Goal: Task Accomplishment & Management: Use online tool/utility

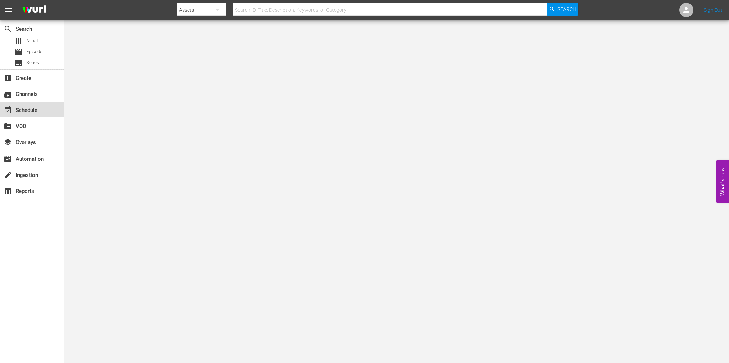
click at [41, 115] on div "event_available Schedule" at bounding box center [32, 109] width 64 height 14
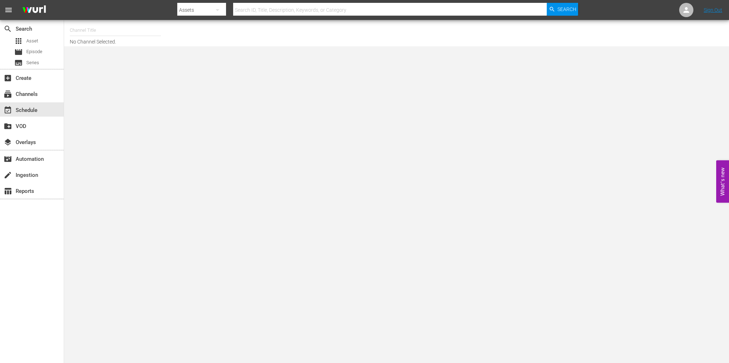
click at [77, 26] on input "text" at bounding box center [115, 30] width 91 height 17
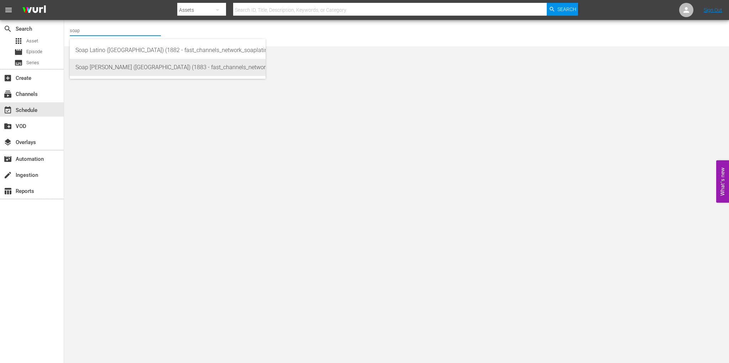
click at [135, 71] on div "Soap [PERSON_NAME] ([GEOGRAPHIC_DATA]) (1883 - fast_channels_network_soapturco_…" at bounding box center [167, 67] width 184 height 17
type input "Soap [PERSON_NAME] ([GEOGRAPHIC_DATA]) (1883 - fast_channels_network_soapturco_…"
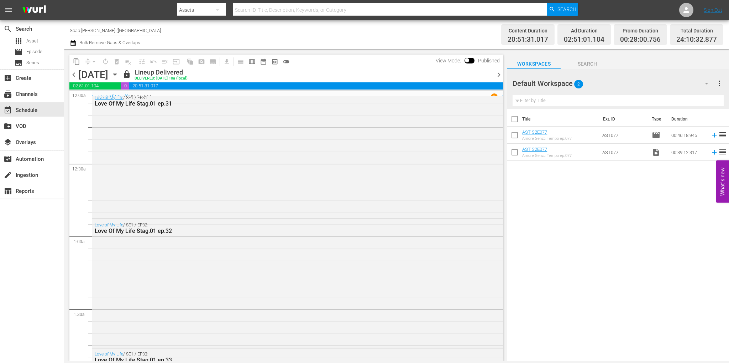
click at [495, 74] on span "chevron_right" at bounding box center [499, 74] width 9 height 9
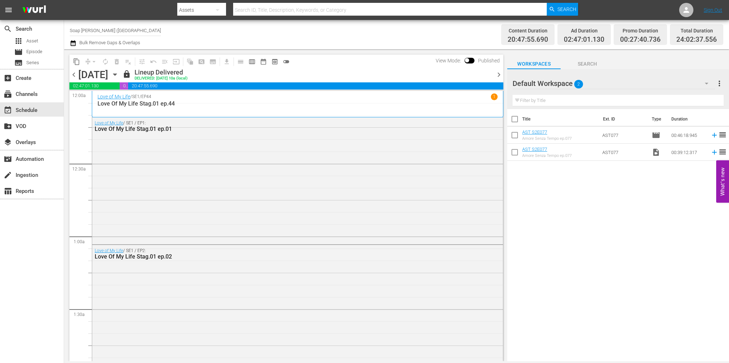
click at [498, 72] on span "chevron_right" at bounding box center [499, 74] width 9 height 9
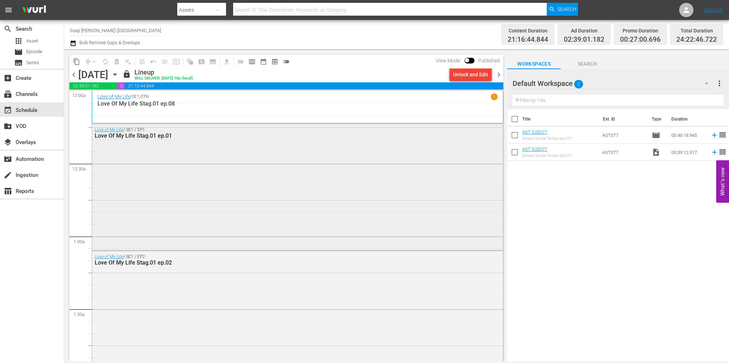
scroll to position [71, 0]
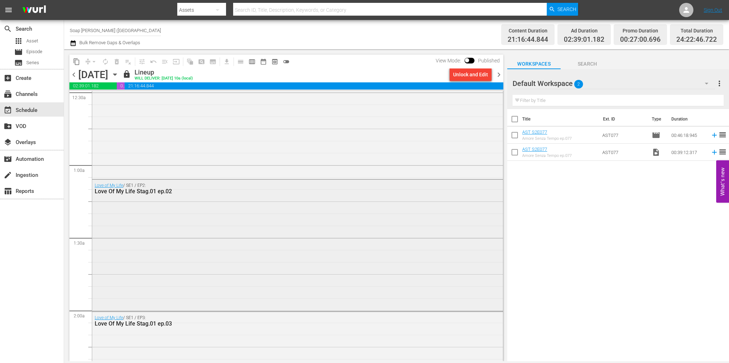
drag, startPoint x: 498, startPoint y: 109, endPoint x: 486, endPoint y: 285, distance: 177.0
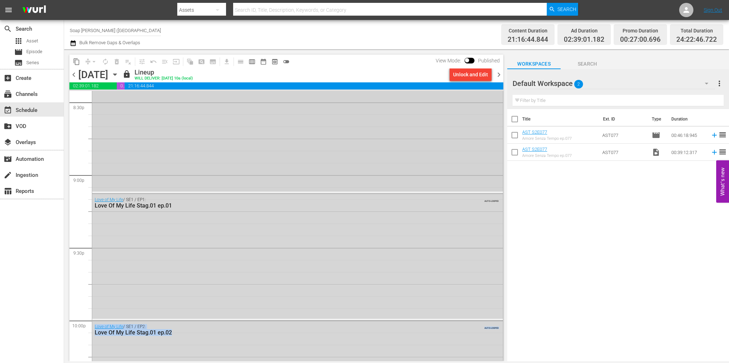
scroll to position [2913, 0]
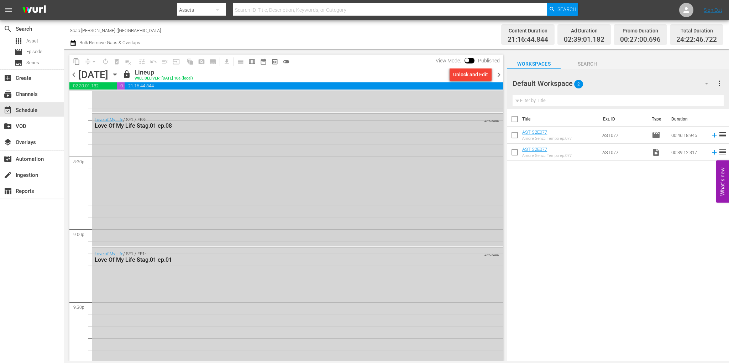
click at [226, 174] on div "Love of My Life / SE1 / EP8: Love Of My Life Stag.01 ep.08 AUTO-LOOPED" at bounding box center [297, 179] width 411 height 131
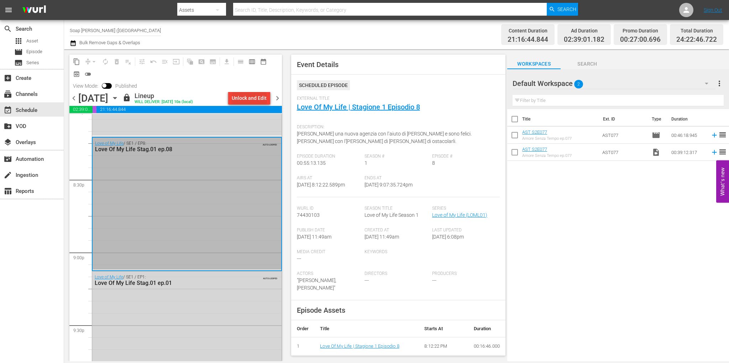
click at [251, 98] on div "Unlock and Edit" at bounding box center [249, 98] width 35 height 13
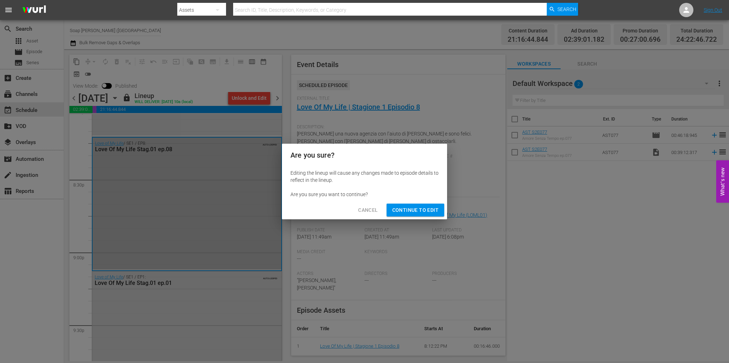
click at [425, 204] on button "Continue to Edit" at bounding box center [416, 209] width 58 height 13
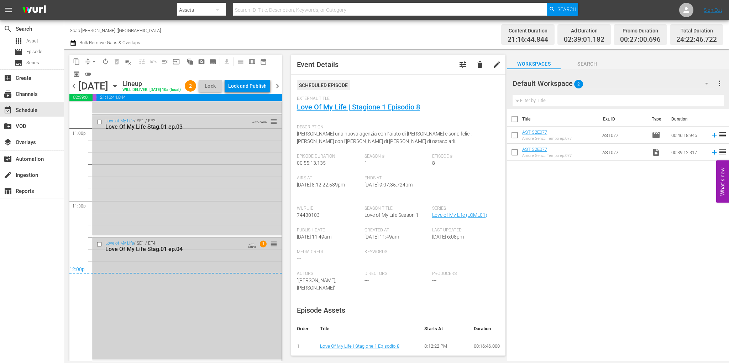
click at [99, 244] on input "checkbox" at bounding box center [100, 244] width 7 height 6
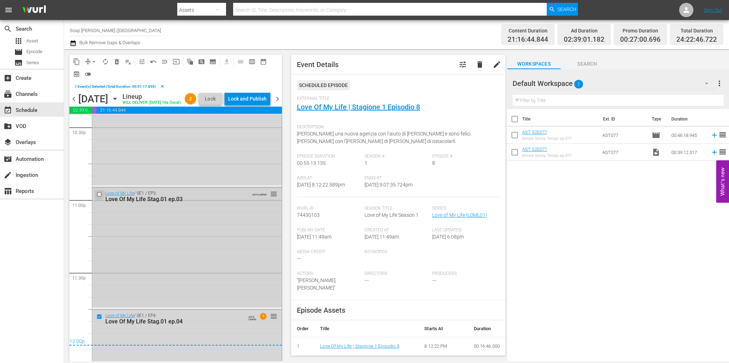
click at [98, 197] on input "checkbox" at bounding box center [100, 194] width 7 height 6
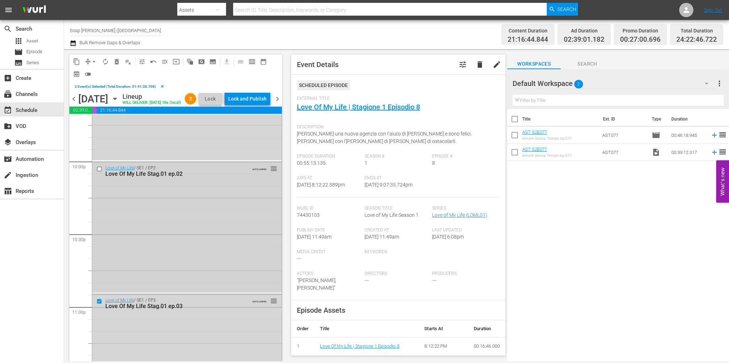
click at [98, 172] on input "checkbox" at bounding box center [100, 169] width 7 height 6
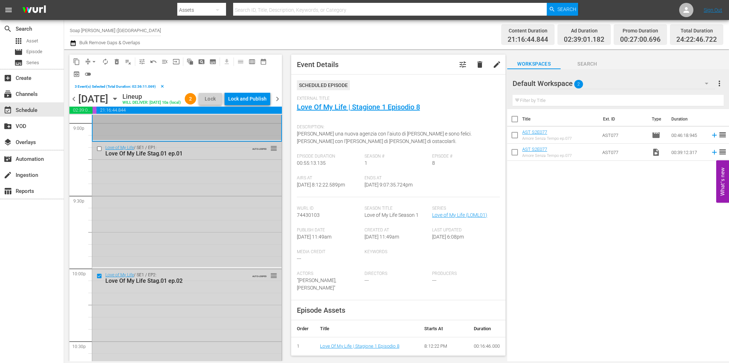
click at [97, 152] on input "checkbox" at bounding box center [100, 149] width 7 height 6
click at [118, 63] on span "delete_forever_outlined" at bounding box center [116, 61] width 7 height 7
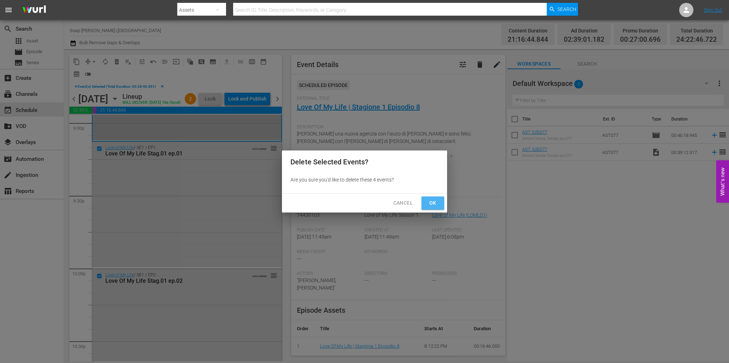
click at [430, 203] on span "Ok" at bounding box center [432, 202] width 11 height 9
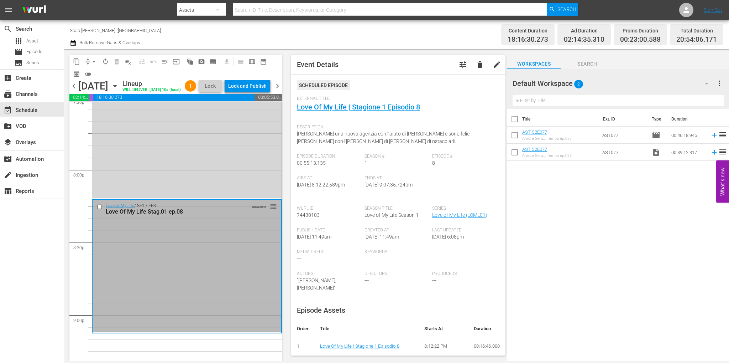
scroll to position [2936, 0]
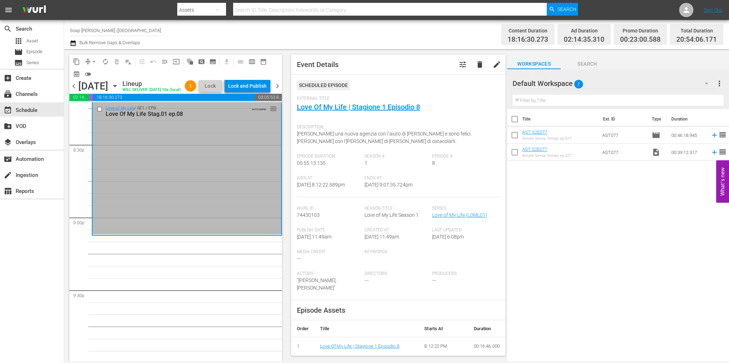
click at [689, 83] on div "Default Workspace 2" at bounding box center [614, 83] width 203 height 20
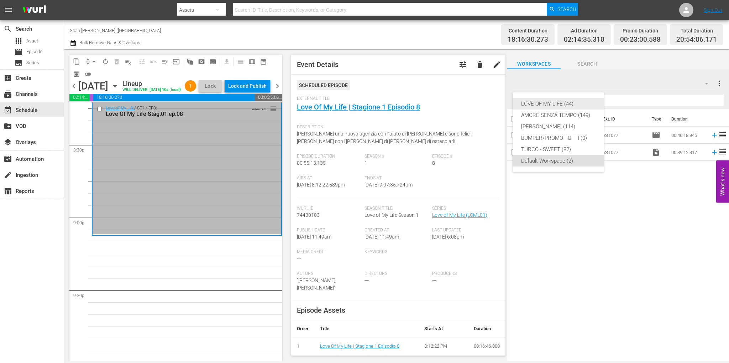
click at [563, 108] on div "LOVE OF MY LIFE (44)" at bounding box center [558, 103] width 74 height 11
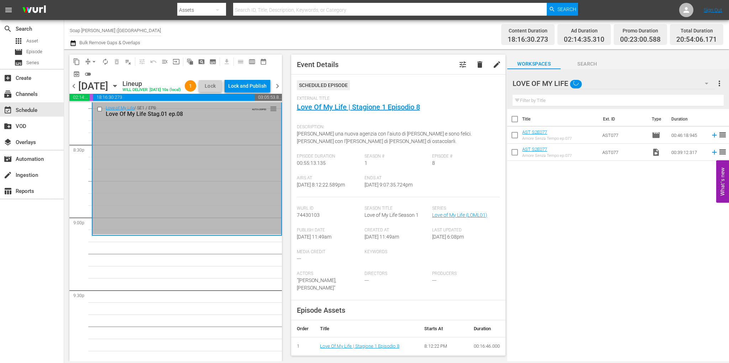
drag, startPoint x: 541, startPoint y: 235, endPoint x: 548, endPoint y: 235, distance: 7.1
click at [541, 235] on div "Title Ext. ID Type Duration AST S2E077 Amore Senza Tempo ep.077 AST077 movie 00…" at bounding box center [618, 235] width 222 height 253
click at [560, 234] on div "Title Ext. ID Type Duration AST S2E077 Amore Senza Tempo ep.077 AST077 movie 00…" at bounding box center [618, 235] width 222 height 253
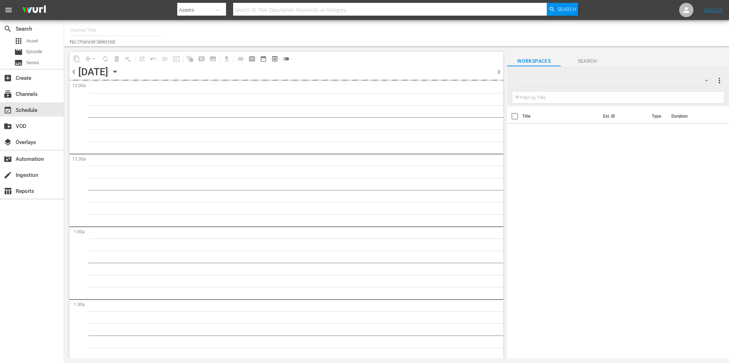
type input "Soap [PERSON_NAME] ([GEOGRAPHIC_DATA]) (1883)"
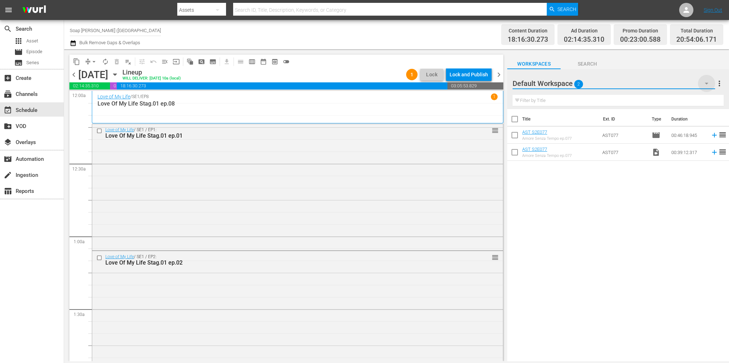
click at [710, 83] on icon "button" at bounding box center [707, 83] width 9 height 9
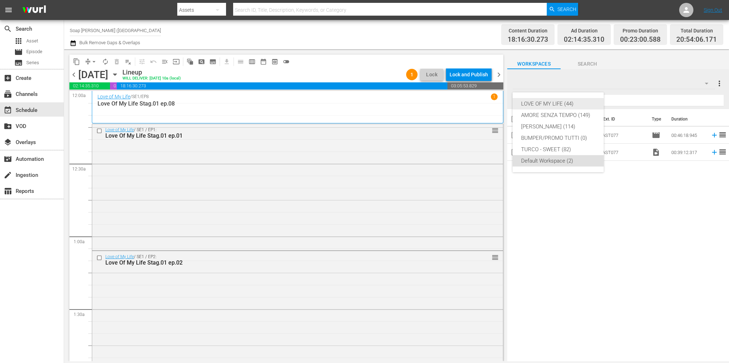
click at [556, 104] on div "LOVE OF MY LIFE (44)" at bounding box center [558, 103] width 74 height 11
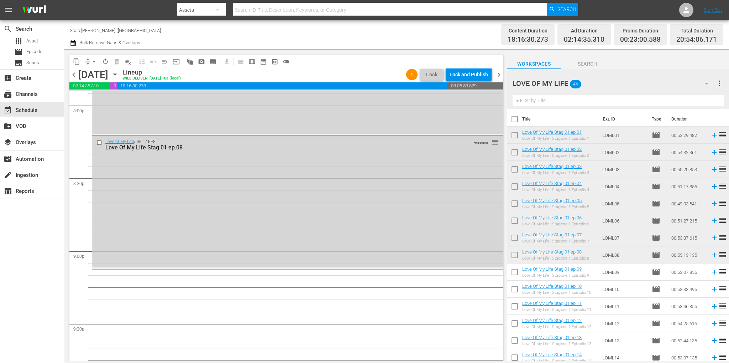
scroll to position [2926, 0]
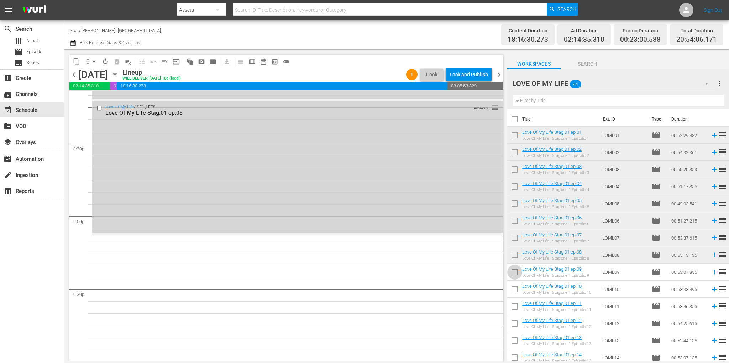
click at [516, 273] on input "checkbox" at bounding box center [514, 273] width 15 height 15
checkbox input "true"
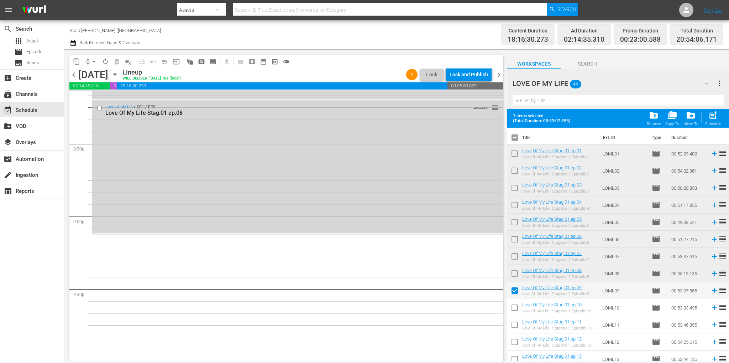
click at [519, 306] on input "checkbox" at bounding box center [514, 308] width 15 height 15
checkbox input "true"
click at [516, 322] on input "checkbox" at bounding box center [514, 325] width 15 height 15
checkbox input "true"
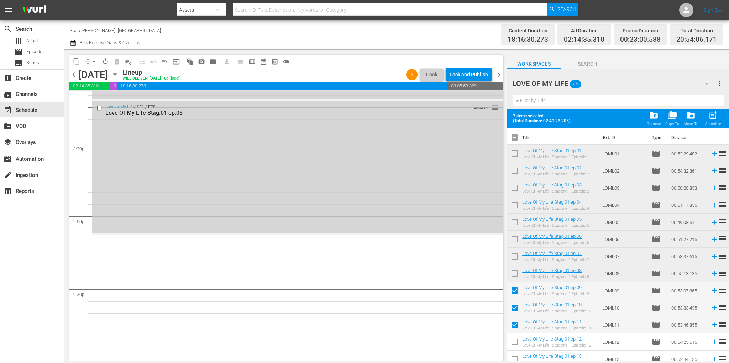
click at [515, 342] on input "checkbox" at bounding box center [514, 342] width 15 height 15
checkbox input "true"
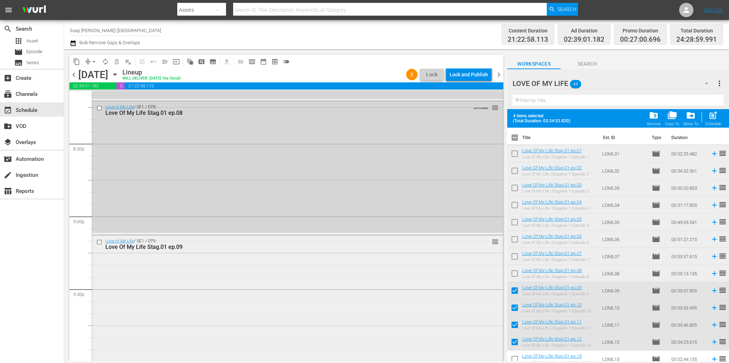
click at [184, 243] on div "Love of My Life / SE1 / EP9: Love Of My Life Stag.01 ep.09" at bounding box center [284, 244] width 358 height 12
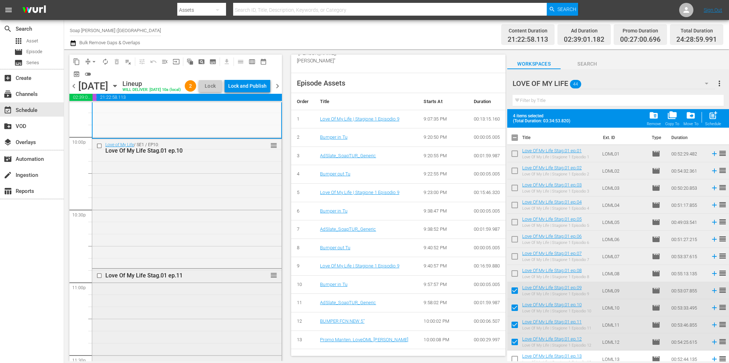
scroll to position [3246, 0]
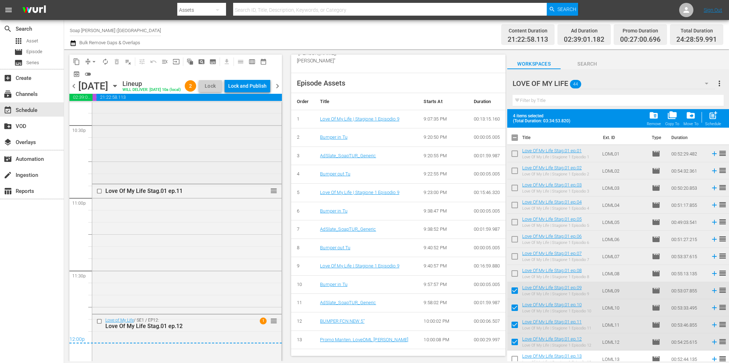
click at [201, 160] on div "Love of My Life / SE1 / EP10: Love Of My Life Stag.01 ep.10 reorder" at bounding box center [186, 117] width 189 height 127
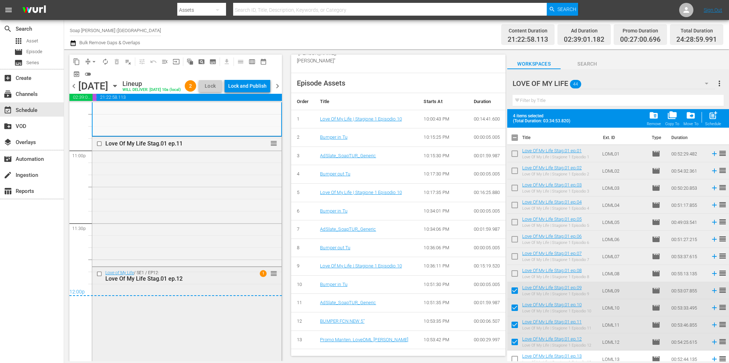
scroll to position [3343, 0]
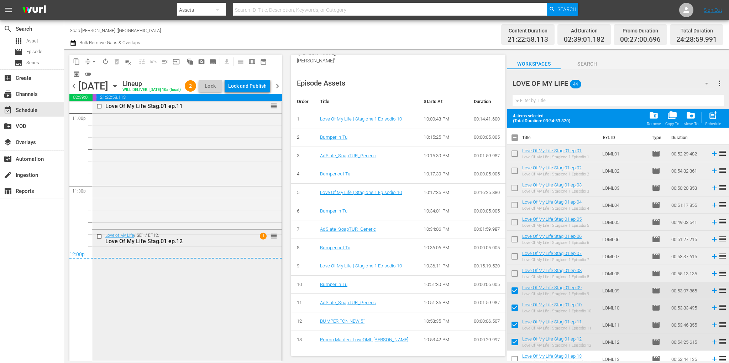
click at [205, 261] on div "Love of My Life / SE1 / EP12: Love Of My Life Stag.01 ep.12 1 reorder" at bounding box center [186, 294] width 189 height 130
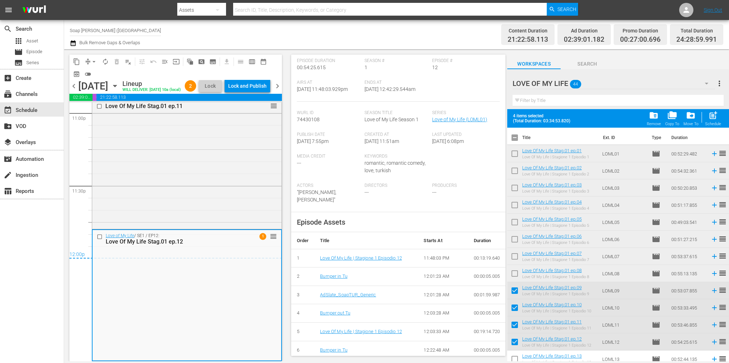
scroll to position [214, 0]
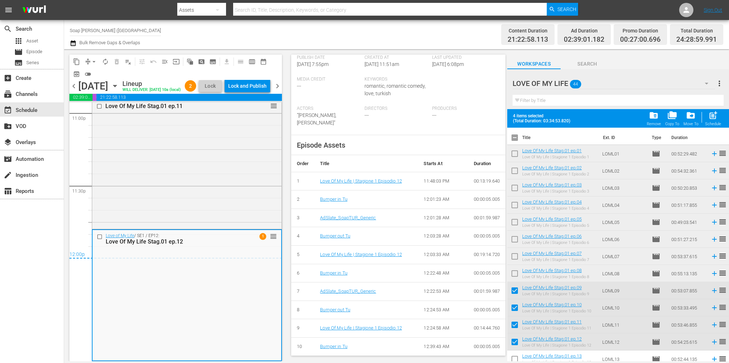
click at [281, 89] on span "chevron_right" at bounding box center [277, 86] width 9 height 9
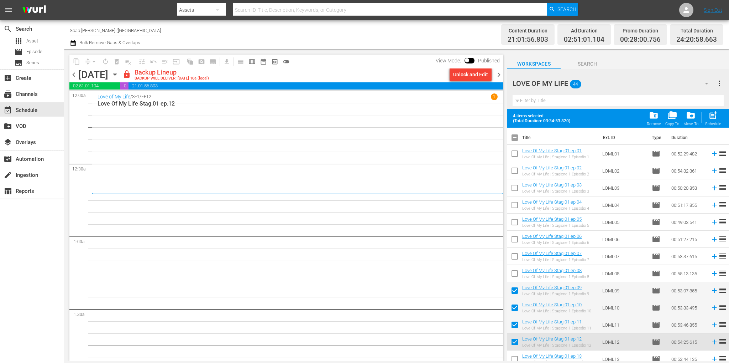
click at [472, 72] on div "Unlock and Edit" at bounding box center [470, 74] width 35 height 13
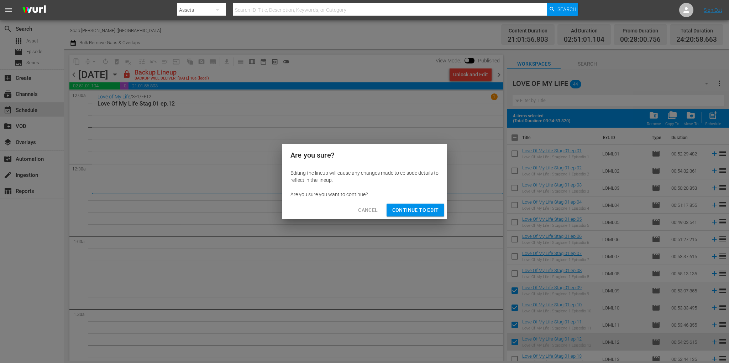
click at [421, 208] on span "Continue to Edit" at bounding box center [415, 209] width 46 height 9
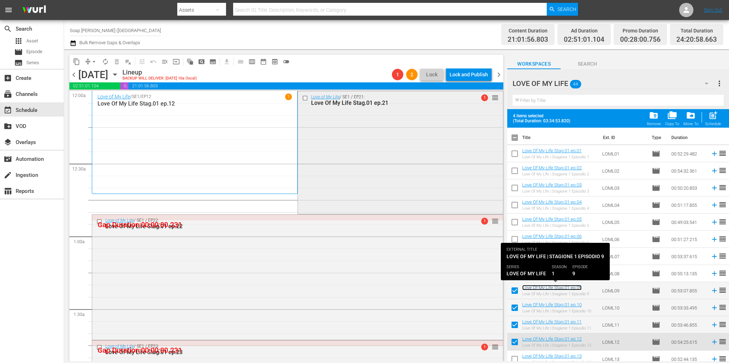
drag, startPoint x: 557, startPoint y: 287, endPoint x: 357, endPoint y: 196, distance: 219.3
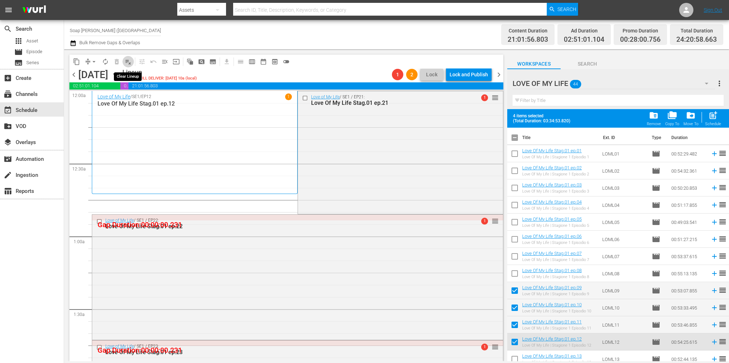
click at [129, 59] on span "playlist_remove_outlined" at bounding box center [128, 61] width 7 height 7
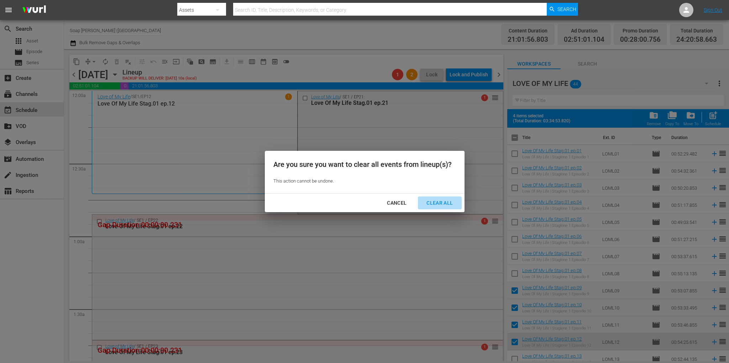
click at [441, 201] on div "Clear All" at bounding box center [440, 202] width 38 height 9
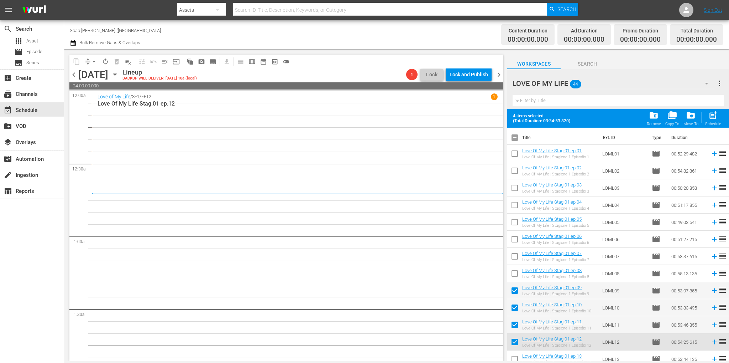
click at [514, 271] on input "checkbox" at bounding box center [514, 274] width 15 height 15
checkbox input "true"
click at [513, 252] on input "checkbox" at bounding box center [514, 257] width 15 height 15
checkbox input "true"
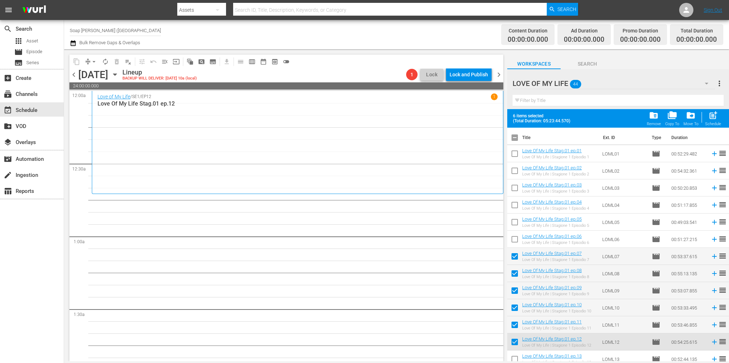
click at [515, 235] on input "checkbox" at bounding box center [514, 240] width 15 height 15
checkbox input "true"
click at [518, 218] on input "checkbox" at bounding box center [514, 223] width 15 height 15
checkbox input "true"
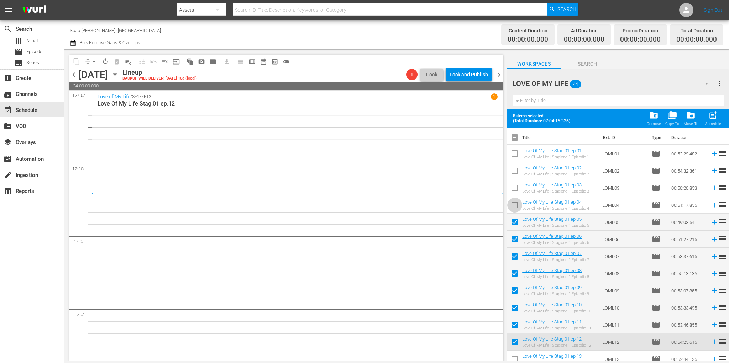
click at [516, 201] on input "checkbox" at bounding box center [514, 206] width 15 height 15
checkbox input "true"
click at [516, 184] on input "checkbox" at bounding box center [514, 189] width 15 height 15
checkbox input "true"
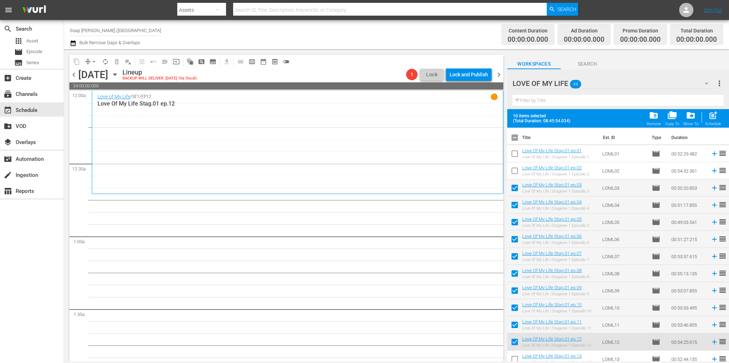
click at [516, 169] on input "checkbox" at bounding box center [514, 172] width 15 height 15
checkbox input "true"
click at [513, 153] on input "checkbox" at bounding box center [514, 154] width 15 height 15
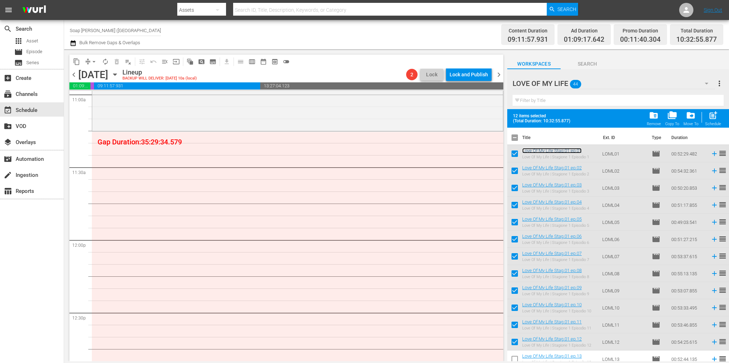
scroll to position [1580, 0]
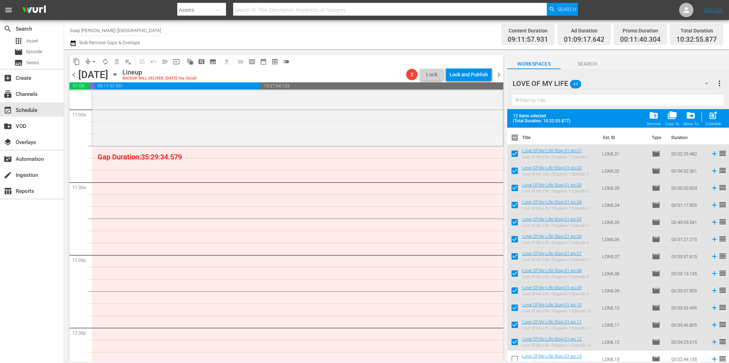
click at [517, 155] on input "checkbox" at bounding box center [514, 154] width 15 height 15
checkbox input "false"
click at [519, 177] on input "checkbox" at bounding box center [514, 172] width 15 height 15
checkbox input "false"
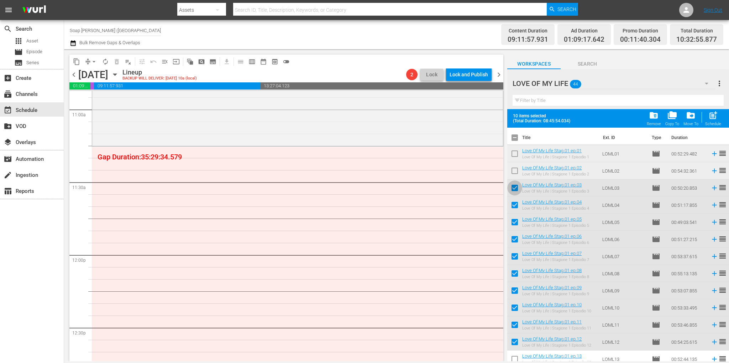
click at [520, 192] on input "checkbox" at bounding box center [514, 189] width 15 height 15
checkbox input "false"
click at [521, 206] on input "checkbox" at bounding box center [514, 206] width 15 height 15
checkbox input "false"
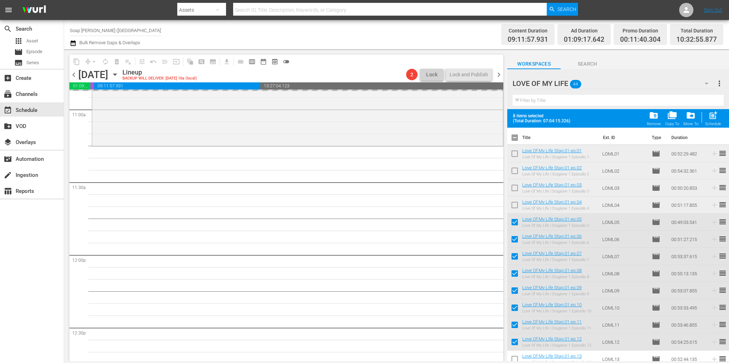
click at [514, 139] on input "checkbox" at bounding box center [514, 138] width 15 height 15
checkbox input "true"
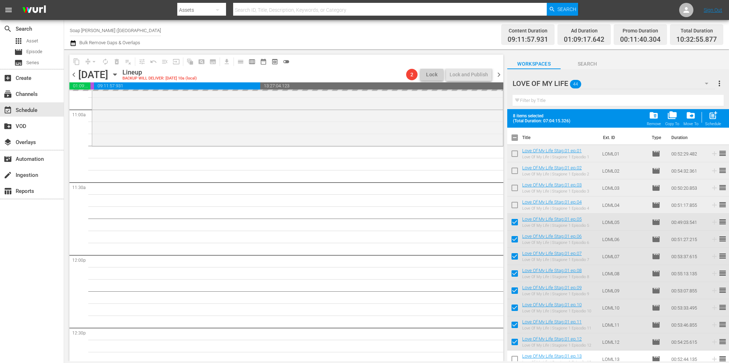
checkbox input "true"
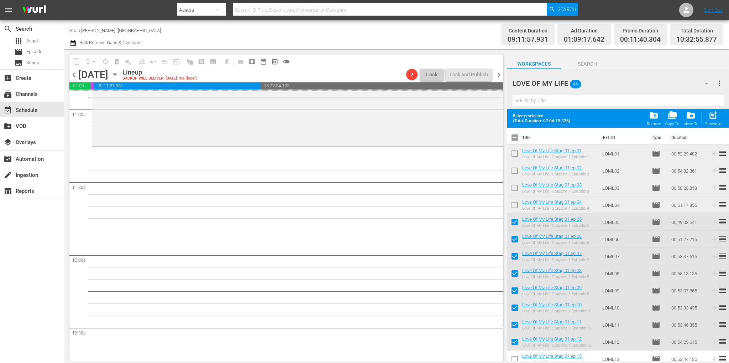
checkbox input "true"
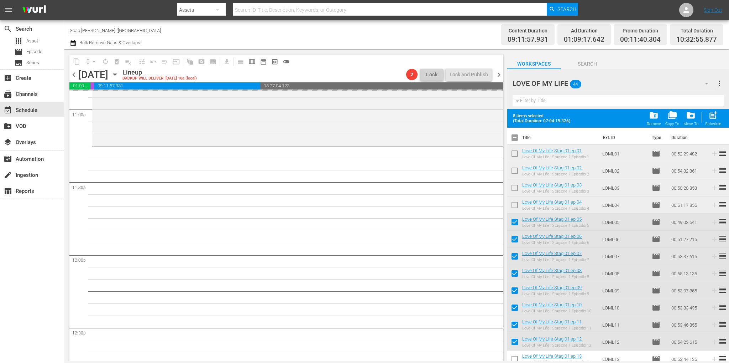
checkbox input "true"
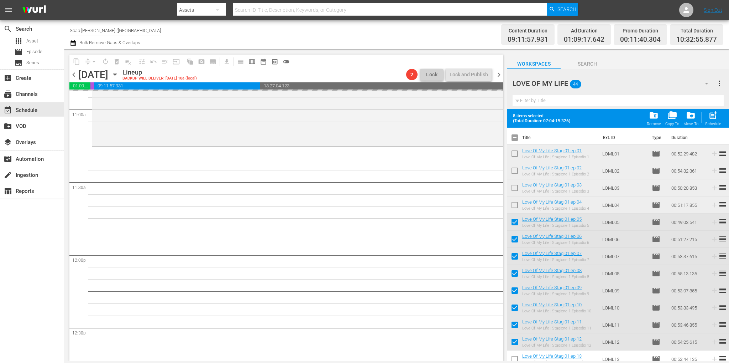
checkbox input "true"
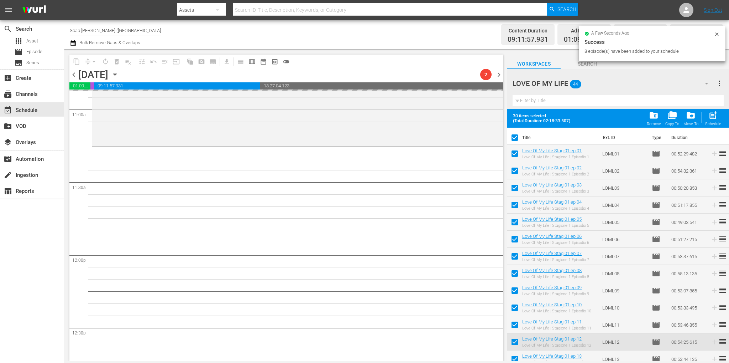
click at [514, 139] on input "checkbox" at bounding box center [514, 138] width 15 height 15
checkbox input "false"
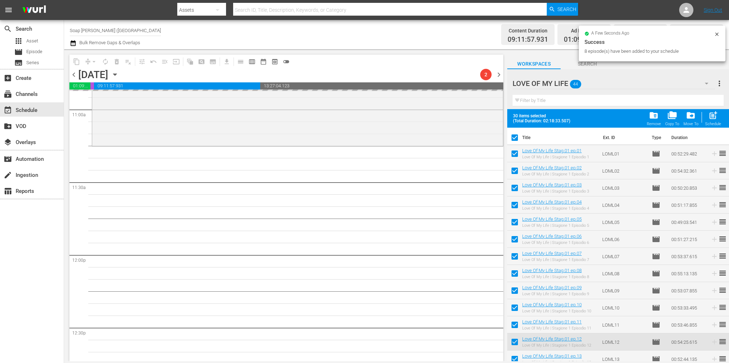
checkbox input "false"
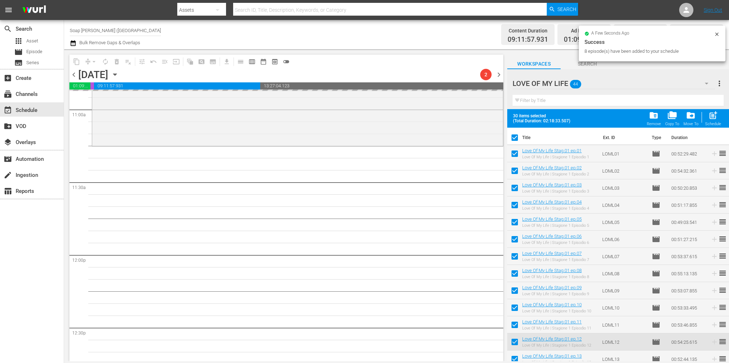
checkbox input "false"
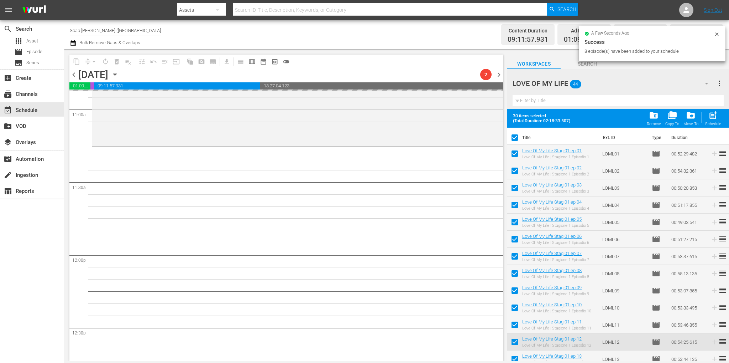
checkbox input "false"
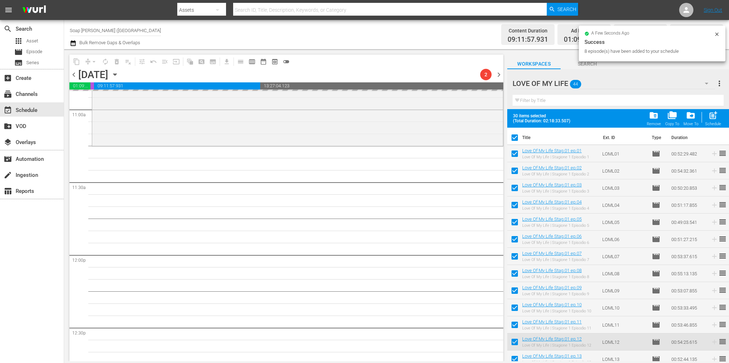
checkbox input "false"
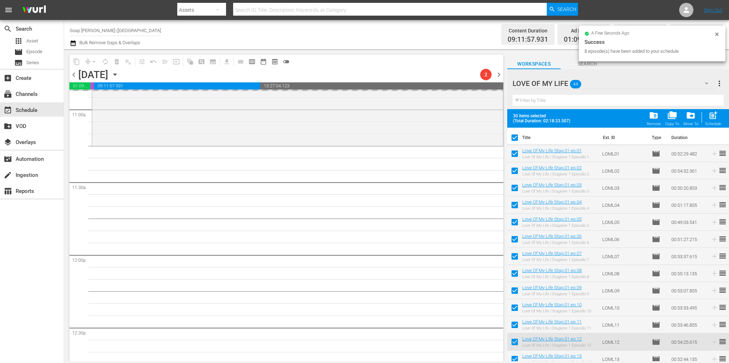
checkbox input "false"
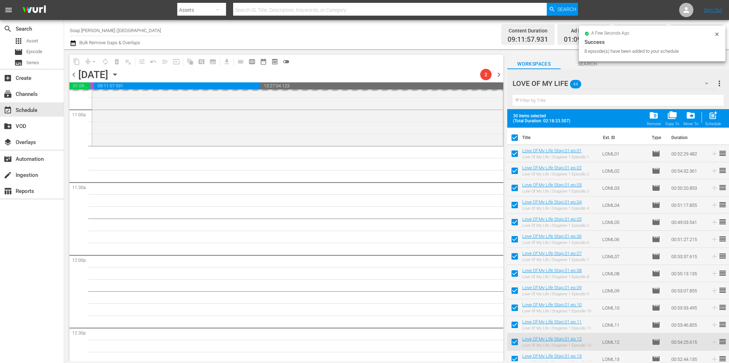
checkbox input "false"
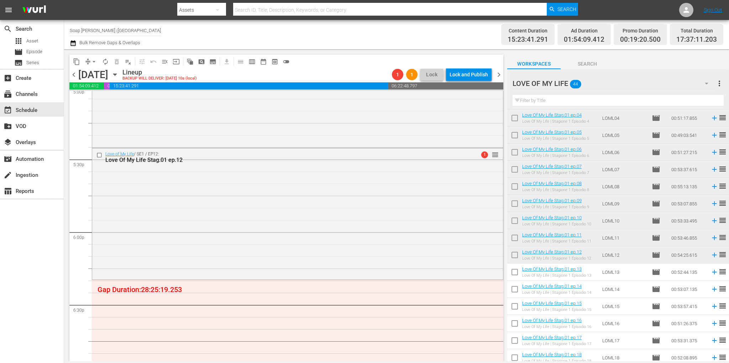
scroll to position [107, 0]
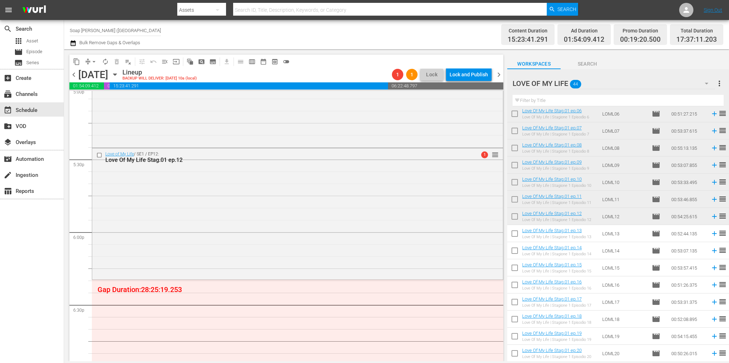
click at [516, 233] on input "checkbox" at bounding box center [514, 234] width 15 height 15
checkbox input "true"
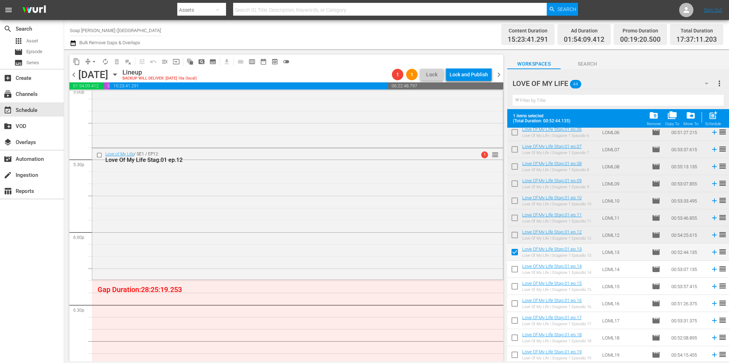
click at [516, 271] on input "checkbox" at bounding box center [514, 270] width 15 height 15
checkbox input "true"
click at [515, 288] on input "checkbox" at bounding box center [514, 287] width 15 height 15
checkbox input "true"
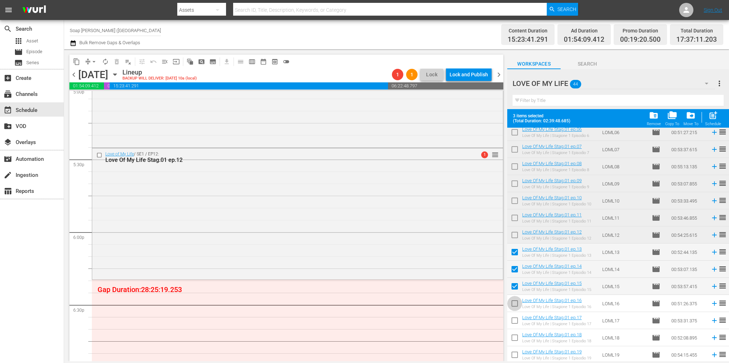
click at [514, 303] on input "checkbox" at bounding box center [514, 304] width 15 height 15
checkbox input "true"
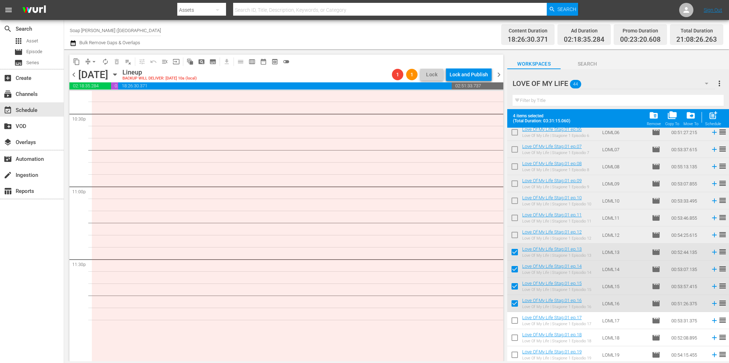
scroll to position [3329, 0]
drag, startPoint x: 513, startPoint y: 251, endPoint x: 519, endPoint y: 261, distance: 11.1
click at [513, 251] on input "checkbox" at bounding box center [514, 253] width 15 height 15
checkbox input "false"
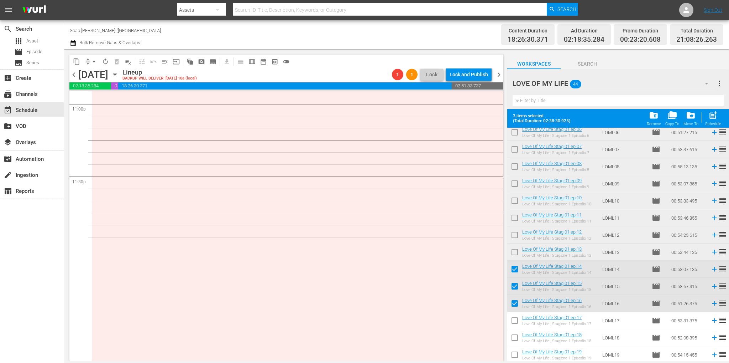
click at [517, 270] on input "checkbox" at bounding box center [514, 270] width 15 height 15
checkbox input "false"
click at [516, 288] on input "checkbox" at bounding box center [514, 287] width 15 height 15
checkbox input "false"
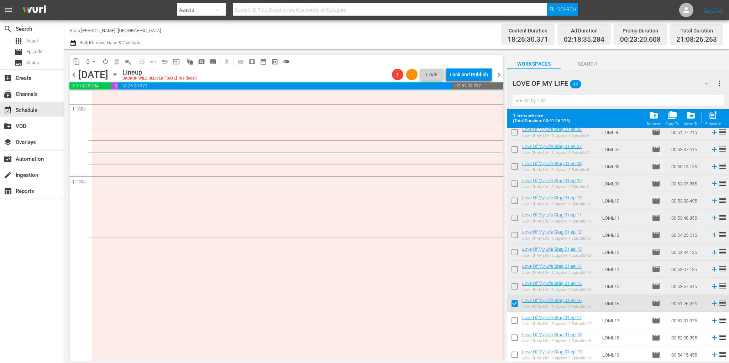
click at [518, 303] on input "checkbox" at bounding box center [514, 304] width 15 height 15
checkbox input "false"
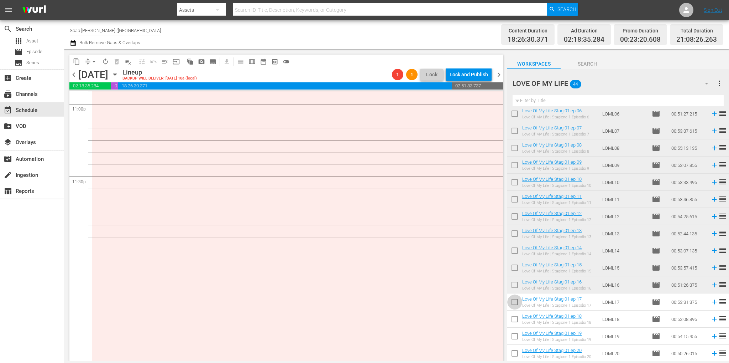
click at [518, 304] on input "checkbox" at bounding box center [514, 303] width 15 height 15
checkbox input "true"
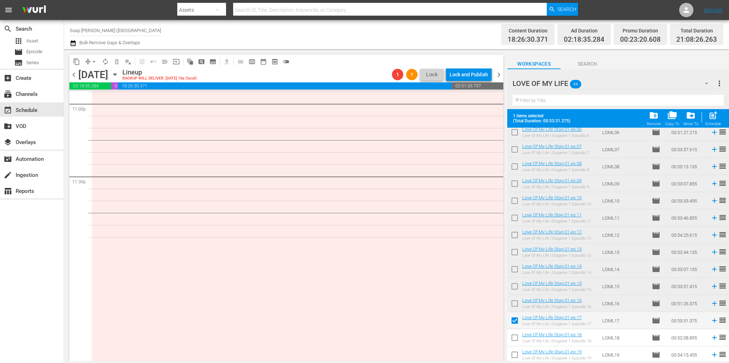
click at [513, 337] on input "checkbox" at bounding box center [514, 338] width 15 height 15
checkbox input "true"
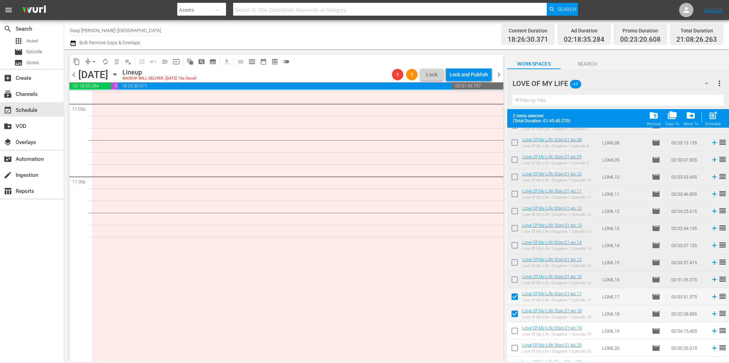
scroll to position [214, 0]
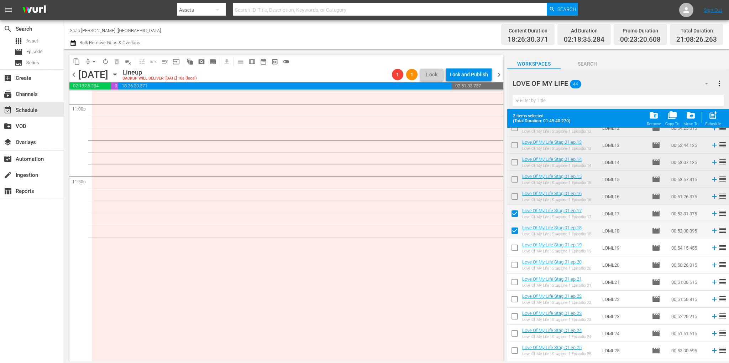
click at [515, 251] on input "checkbox" at bounding box center [514, 248] width 15 height 15
checkbox input "true"
click at [517, 262] on input "checkbox" at bounding box center [514, 266] width 15 height 15
checkbox input "true"
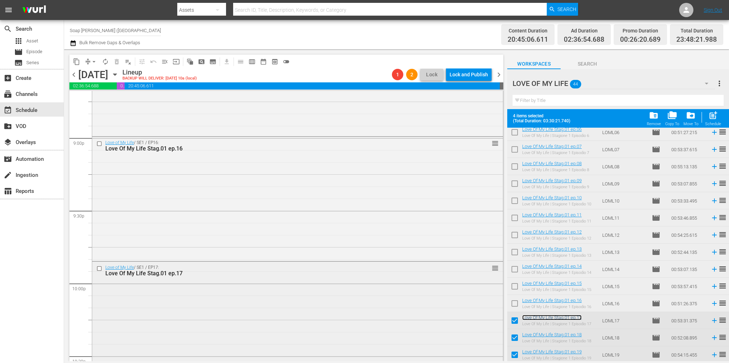
scroll to position [3050, 0]
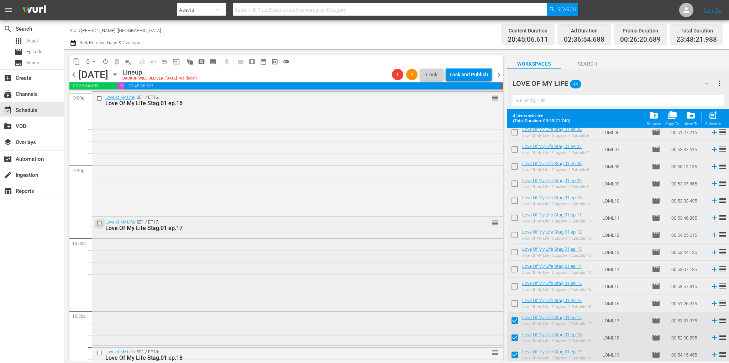
click at [99, 220] on input "checkbox" at bounding box center [100, 223] width 7 height 6
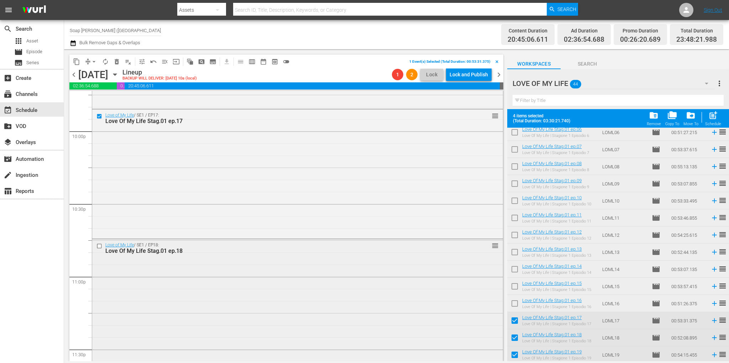
click at [100, 246] on input "checkbox" at bounding box center [100, 246] width 7 height 6
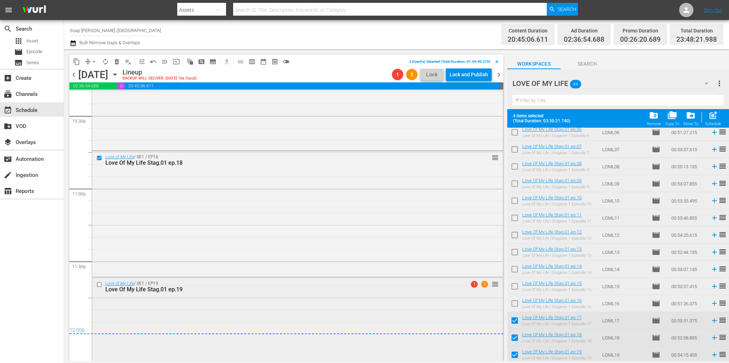
scroll to position [3292, 0]
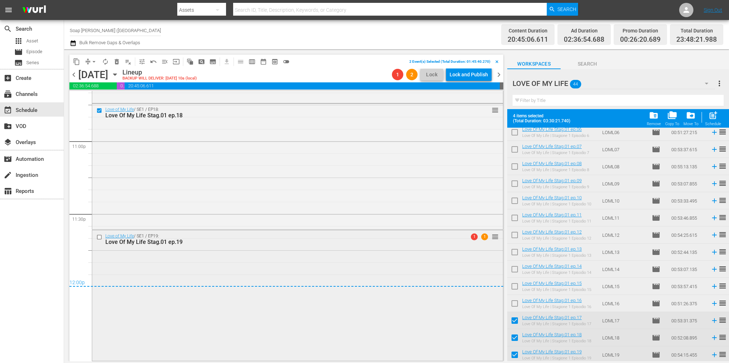
click at [98, 238] on input "checkbox" at bounding box center [100, 237] width 7 height 6
click at [120, 63] on button "delete_forever_outlined" at bounding box center [116, 61] width 11 height 11
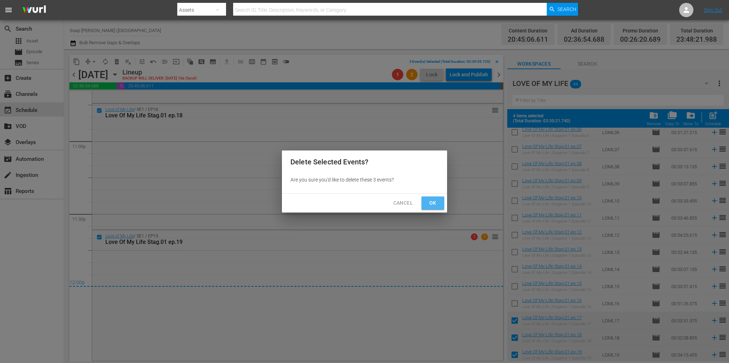
drag, startPoint x: 426, startPoint y: 205, endPoint x: 433, endPoint y: 207, distance: 8.1
click at [426, 204] on button "Ok" at bounding box center [433, 202] width 23 height 13
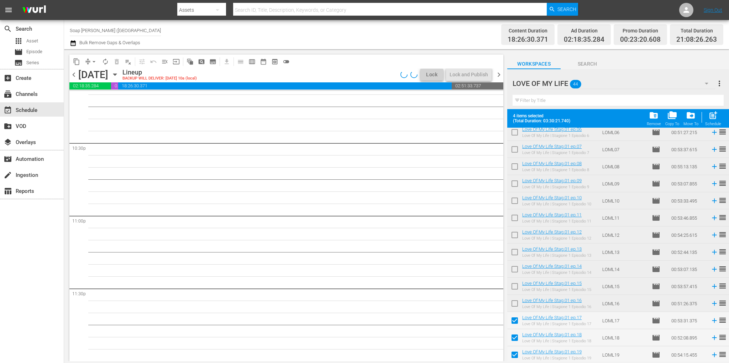
scroll to position [3217, 0]
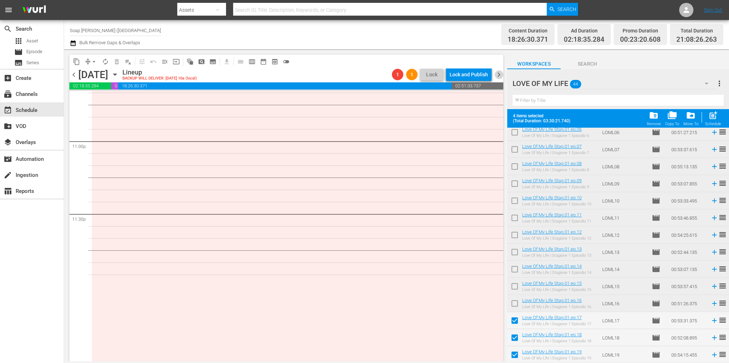
click at [496, 77] on span "chevron_right" at bounding box center [499, 74] width 9 height 9
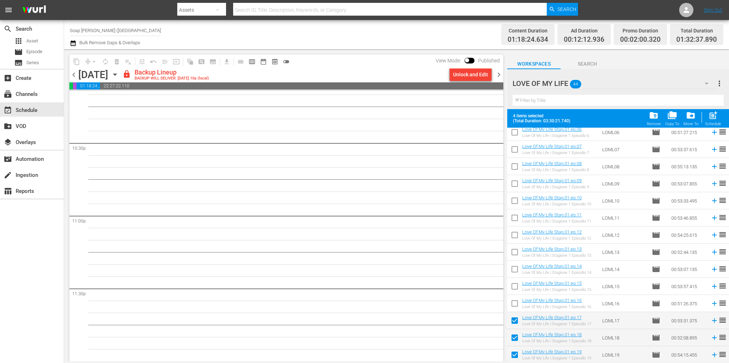
scroll to position [3217, 0]
click at [470, 79] on div "Unlock and Edit" at bounding box center [470, 74] width 35 height 13
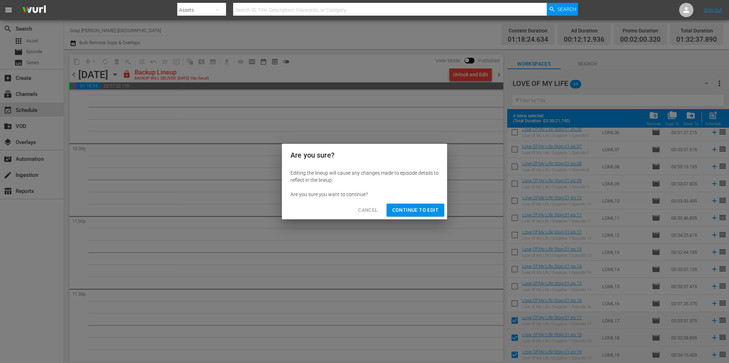
click at [433, 193] on div "Are you sure you want to continue?" at bounding box center [365, 194] width 148 height 7
click at [432, 209] on span "Continue to Edit" at bounding box center [415, 209] width 46 height 9
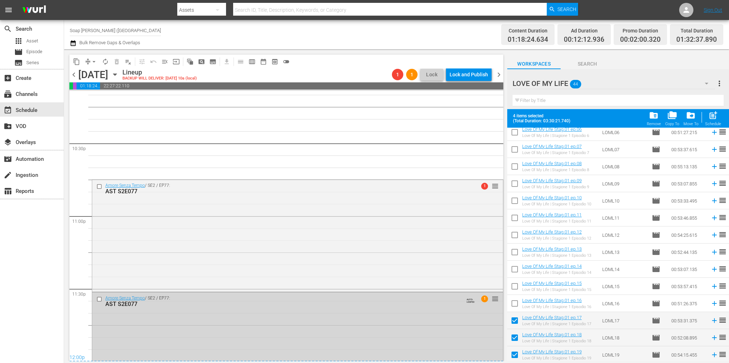
scroll to position [3260, 0]
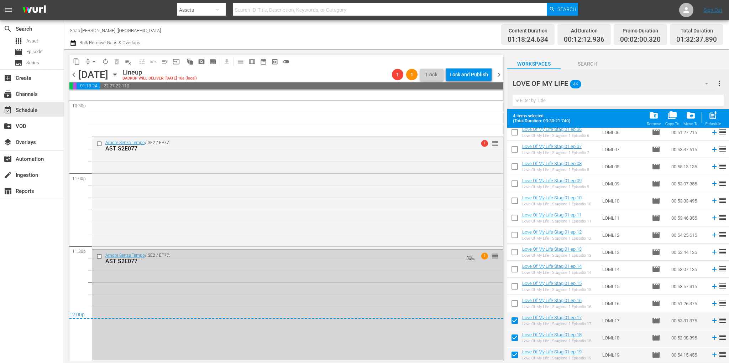
click at [128, 60] on span "playlist_remove_outlined" at bounding box center [128, 61] width 7 height 7
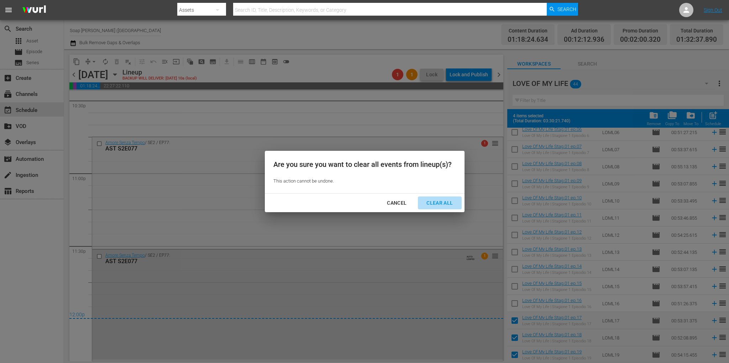
click at [442, 204] on div "Clear All" at bounding box center [440, 202] width 38 height 9
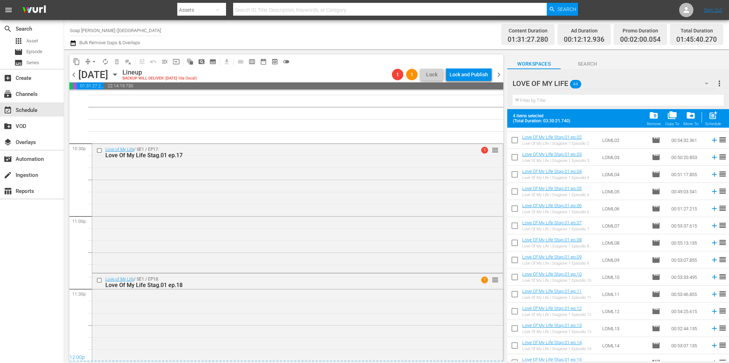
scroll to position [0, 0]
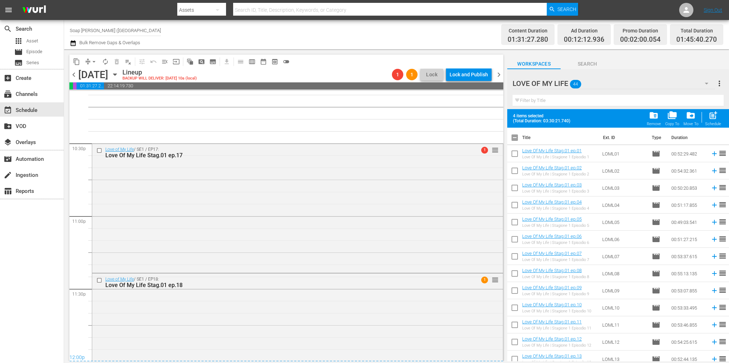
click at [519, 140] on input "checkbox" at bounding box center [514, 138] width 15 height 15
checkbox input "true"
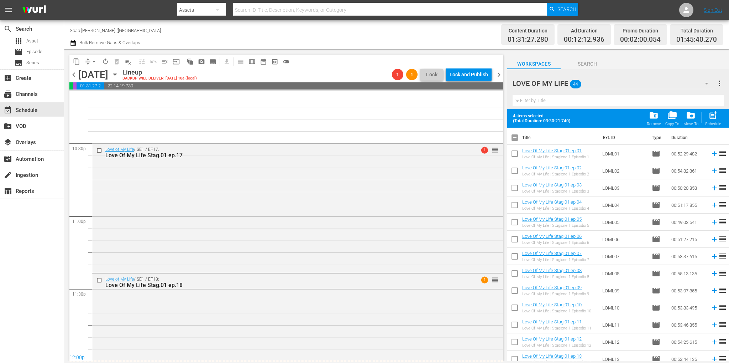
checkbox input "true"
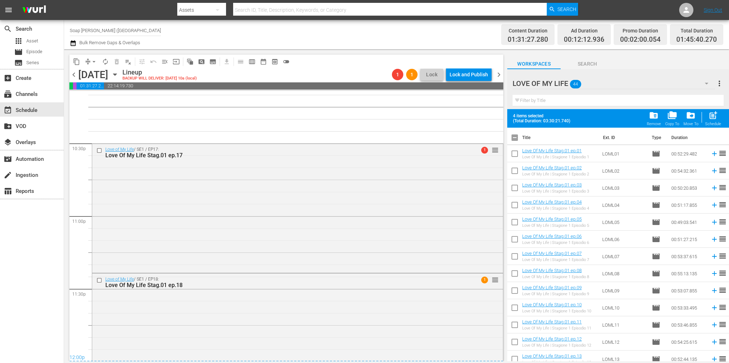
checkbox input "true"
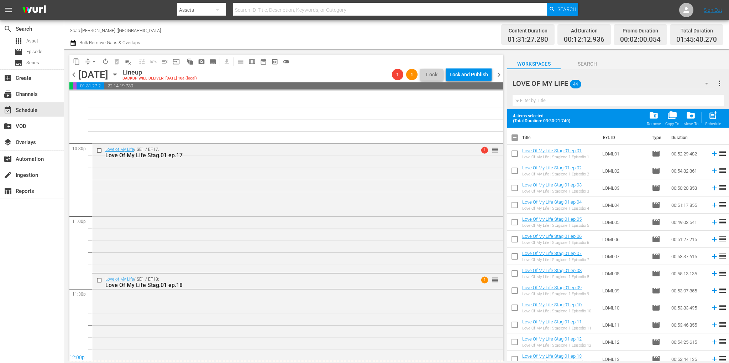
checkbox input "true"
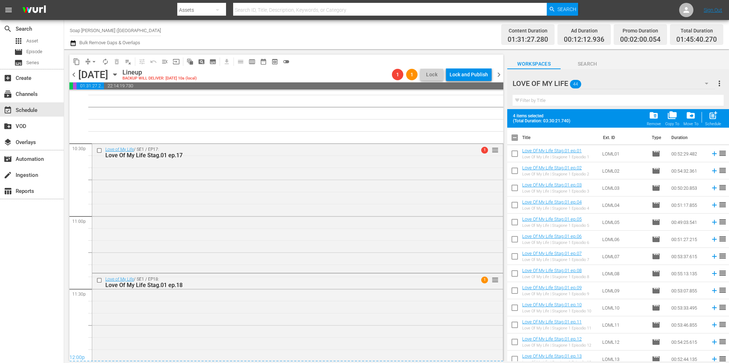
checkbox input "true"
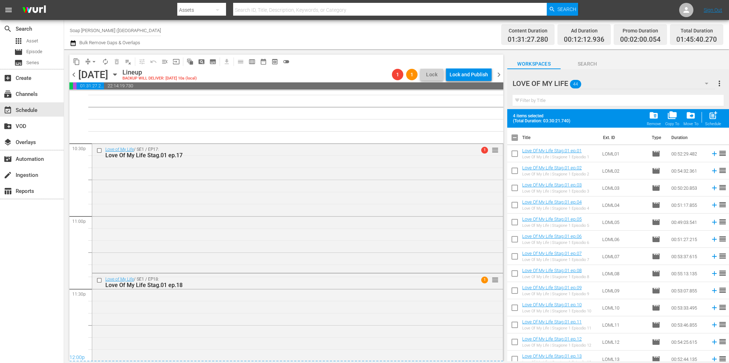
checkbox input "true"
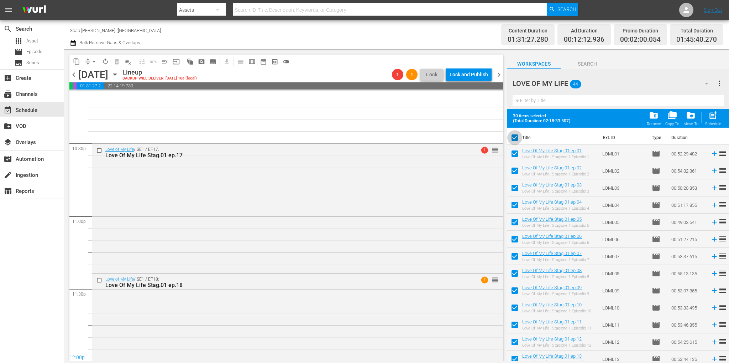
click at [517, 140] on input "checkbox" at bounding box center [514, 138] width 15 height 15
checkbox input "false"
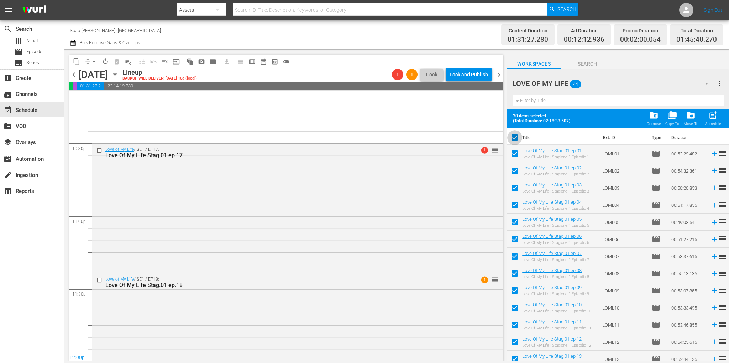
checkbox input "false"
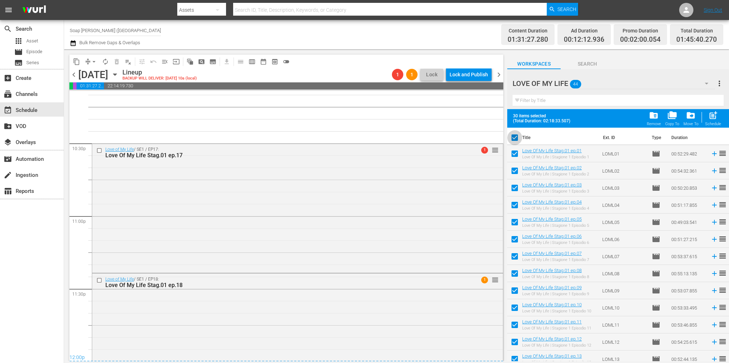
checkbox input "false"
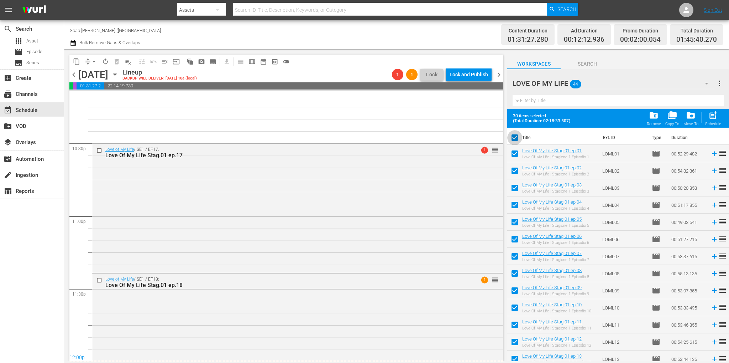
checkbox input "false"
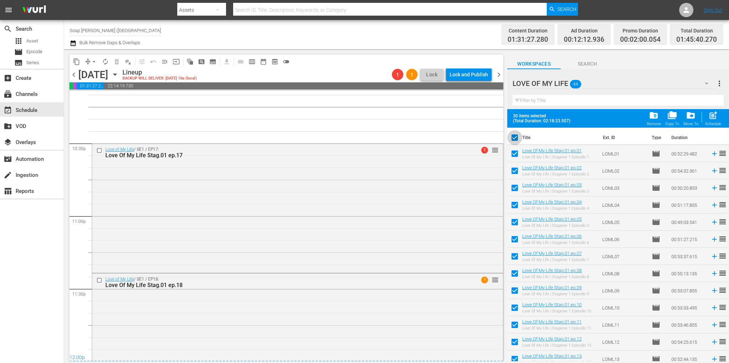
checkbox input "false"
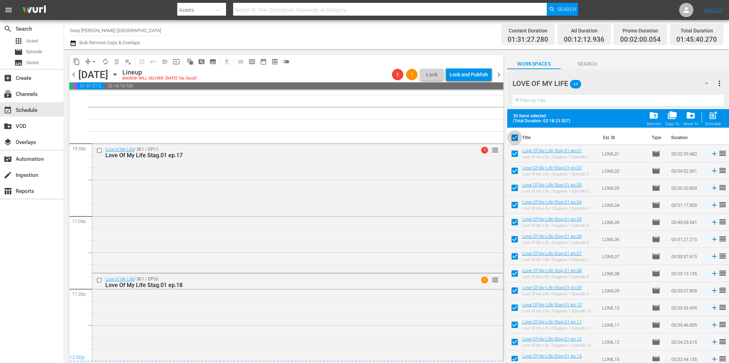
checkbox input "false"
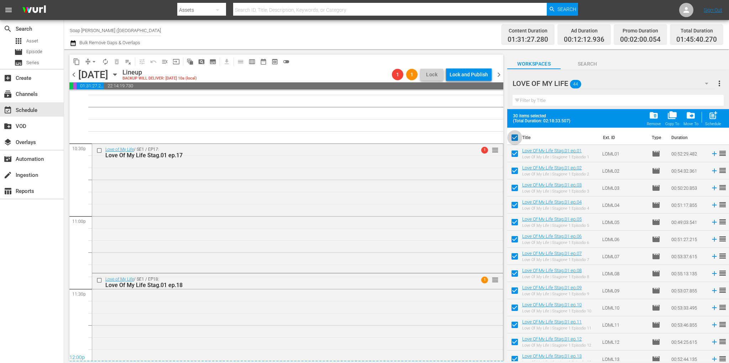
checkbox input "false"
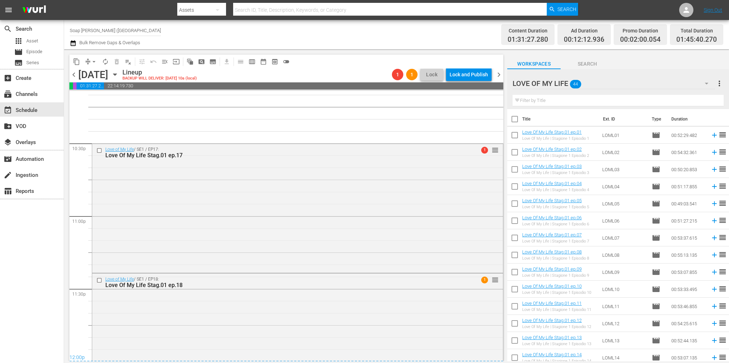
drag, startPoint x: 75, startPoint y: 72, endPoint x: 91, endPoint y: 97, distance: 29.4
click at [75, 72] on span "chevron_left" at bounding box center [73, 74] width 9 height 9
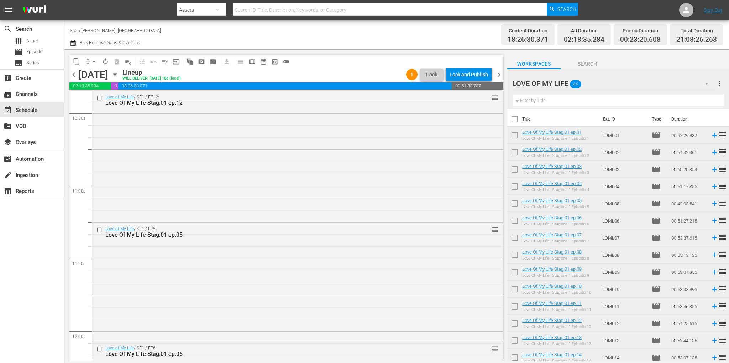
scroll to position [1446, 0]
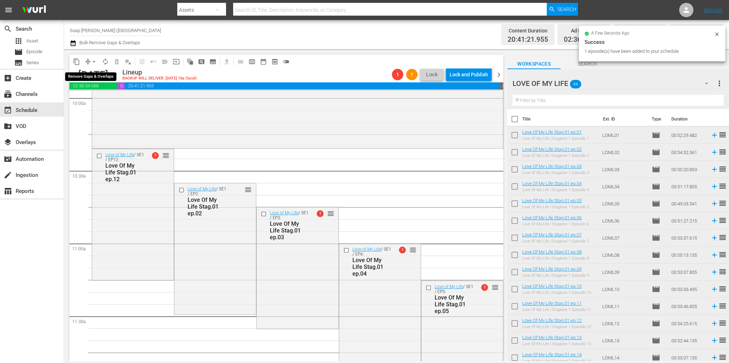
click at [93, 60] on span "arrow_drop_down" at bounding box center [93, 61] width 7 height 7
click at [110, 101] on li "Align to End of Previous Day" at bounding box center [94, 100] width 75 height 12
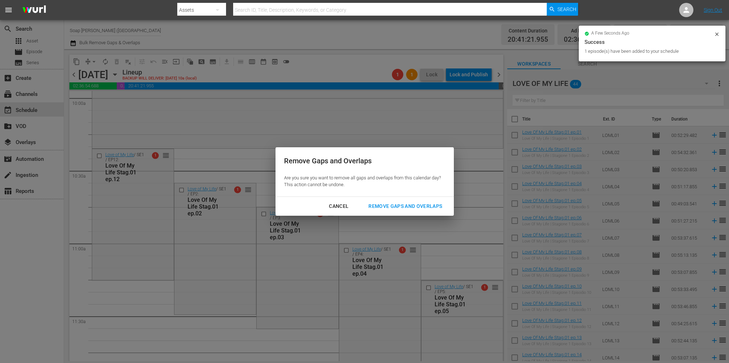
click at [396, 204] on div "Remove Gaps and Overlaps" at bounding box center [405, 206] width 85 height 9
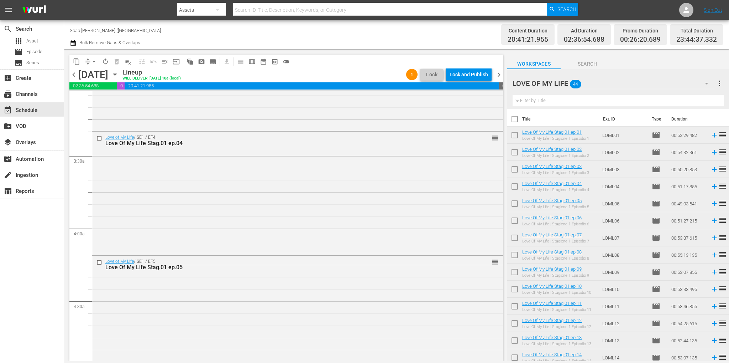
scroll to position [0, 0]
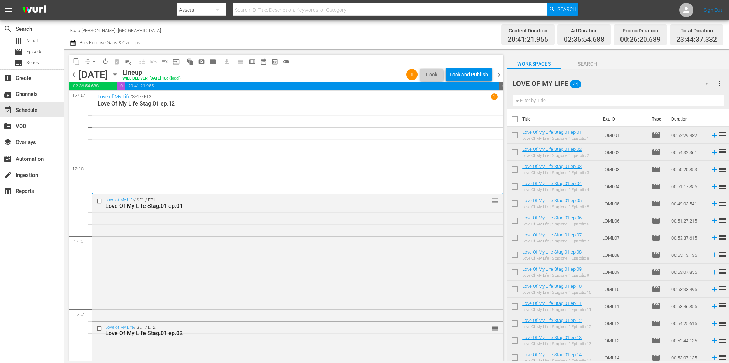
click at [501, 72] on span "chevron_right" at bounding box center [499, 74] width 9 height 9
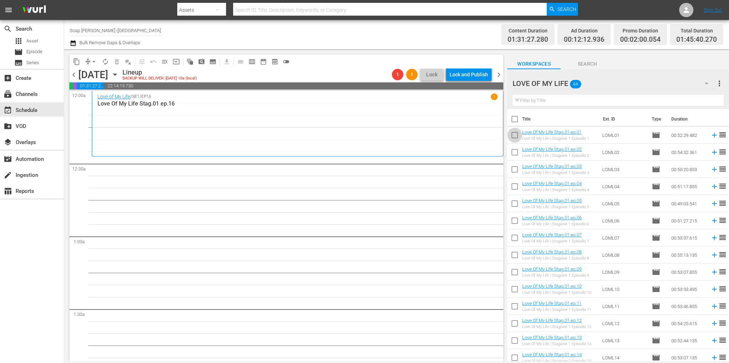
click at [513, 134] on input "checkbox" at bounding box center [514, 136] width 15 height 15
checkbox input "true"
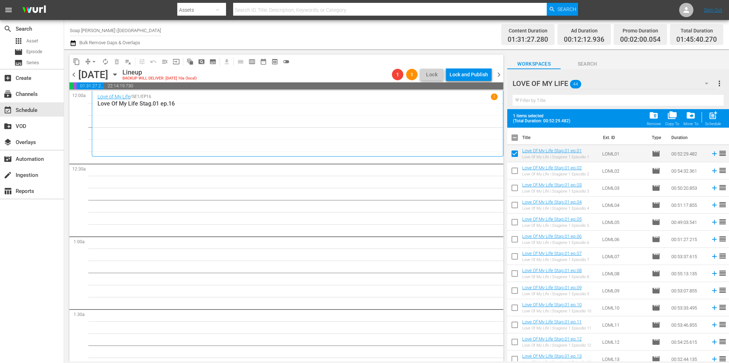
click at [519, 173] on input "checkbox" at bounding box center [514, 172] width 15 height 15
checkbox input "true"
click at [517, 191] on input "checkbox" at bounding box center [514, 189] width 15 height 15
checkbox input "true"
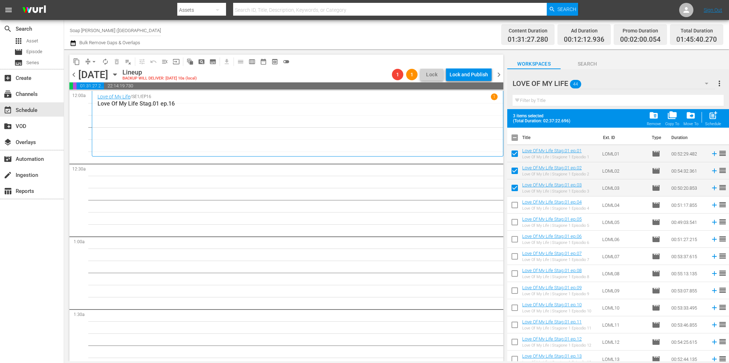
click at [517, 209] on input "checkbox" at bounding box center [514, 206] width 15 height 15
checkbox input "true"
click at [517, 223] on input "checkbox" at bounding box center [514, 223] width 15 height 15
checkbox input "true"
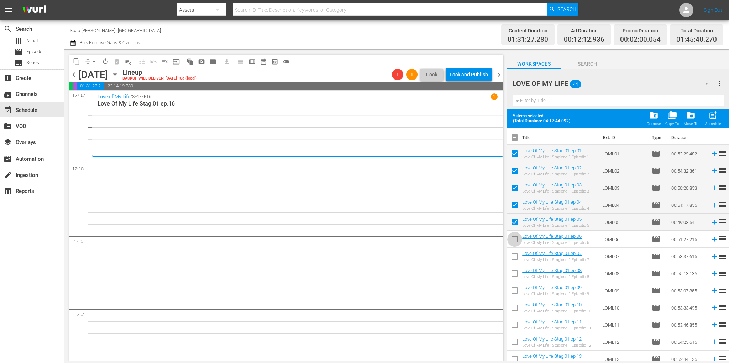
click at [515, 244] on input "checkbox" at bounding box center [514, 240] width 15 height 15
checkbox input "true"
click at [516, 260] on input "checkbox" at bounding box center [514, 257] width 15 height 15
checkbox input "true"
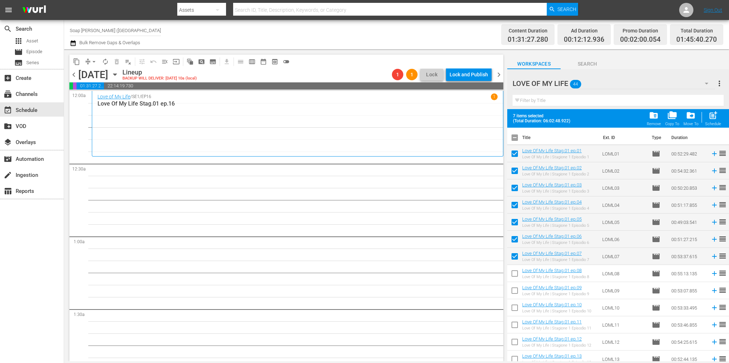
click at [517, 281] on input "checkbox" at bounding box center [514, 274] width 15 height 15
checkbox input "true"
drag, startPoint x: 516, startPoint y: 292, endPoint x: 516, endPoint y: 302, distance: 10.3
click at [516, 292] on input "checkbox" at bounding box center [514, 291] width 15 height 15
checkbox input "true"
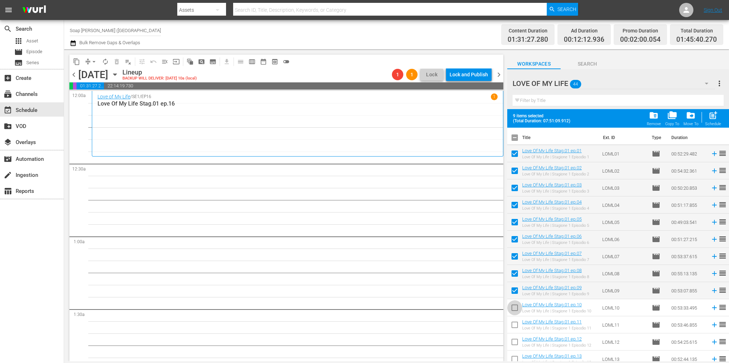
click at [516, 302] on input "checkbox" at bounding box center [514, 308] width 15 height 15
checkbox input "true"
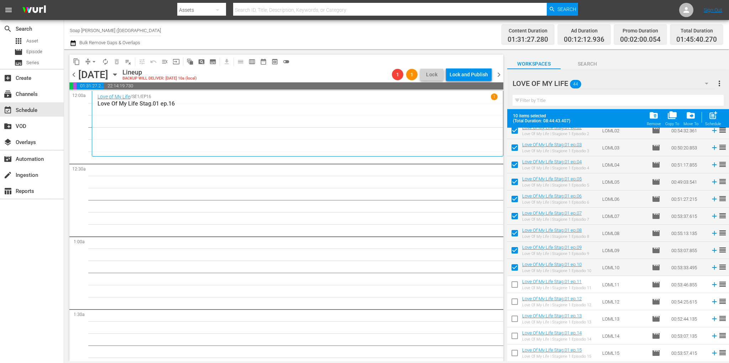
scroll to position [71, 0]
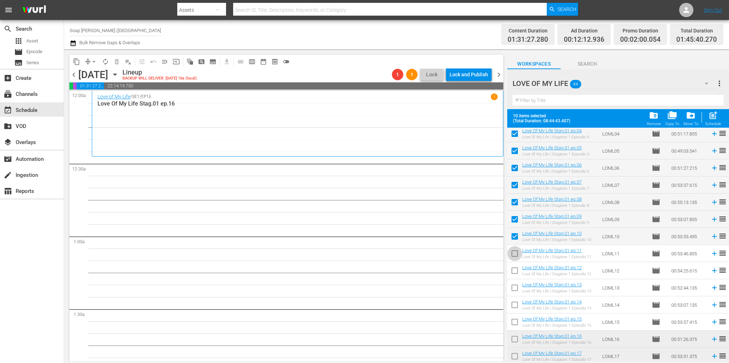
click at [519, 257] on input "checkbox" at bounding box center [514, 254] width 15 height 15
checkbox input "true"
click at [517, 271] on input "checkbox" at bounding box center [514, 271] width 15 height 15
checkbox input "true"
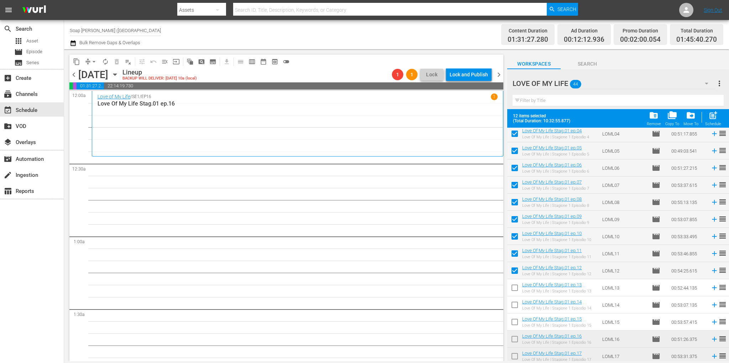
click at [517, 290] on input "checkbox" at bounding box center [514, 288] width 15 height 15
checkbox input "true"
click at [516, 303] on input "checkbox" at bounding box center [514, 305] width 15 height 15
checkbox input "true"
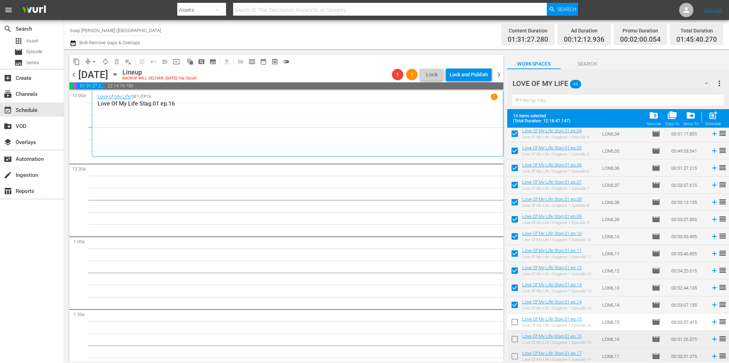
click at [516, 319] on input "checkbox" at bounding box center [514, 323] width 15 height 15
checkbox input "true"
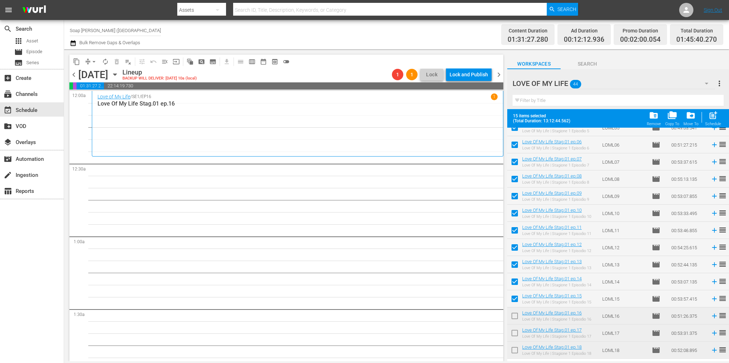
scroll to position [107, 0]
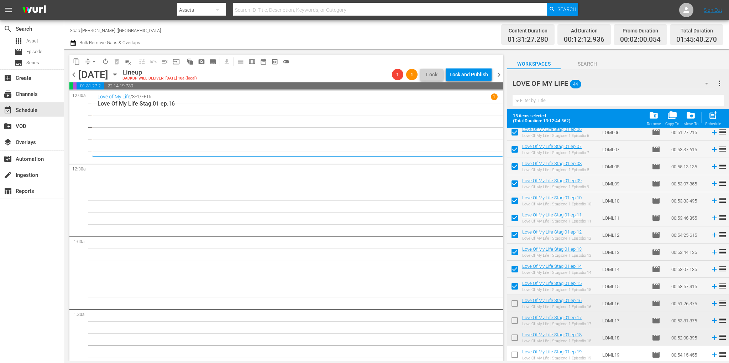
click at [516, 304] on input "checkbox" at bounding box center [514, 304] width 15 height 15
checkbox input "true"
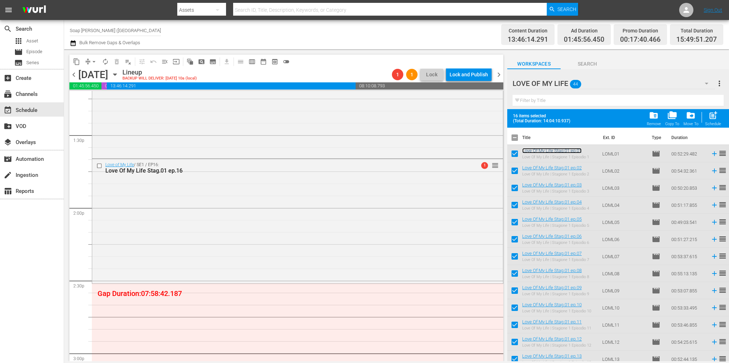
scroll to position [1930, 0]
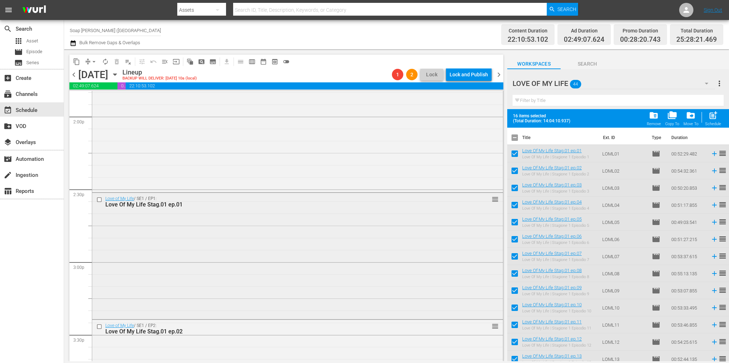
click at [98, 200] on input "checkbox" at bounding box center [100, 199] width 7 height 6
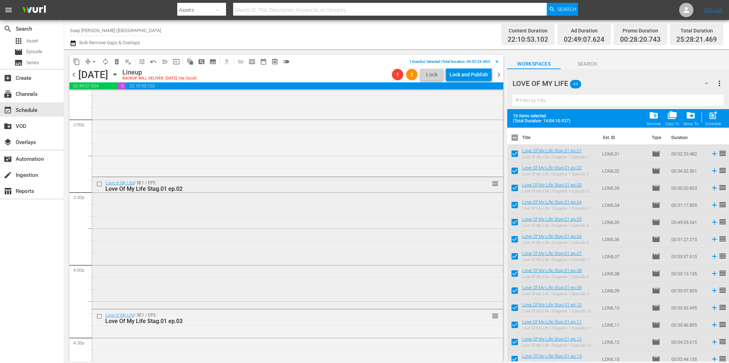
click at [100, 182] on input "checkbox" at bounding box center [100, 184] width 7 height 6
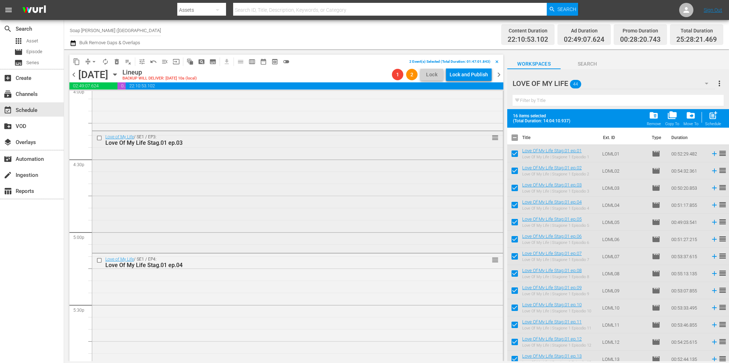
click at [98, 137] on input "checkbox" at bounding box center [100, 138] width 7 height 6
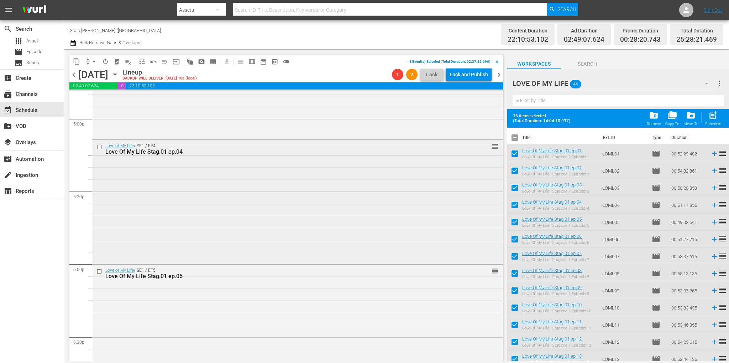
scroll to position [2472, 0]
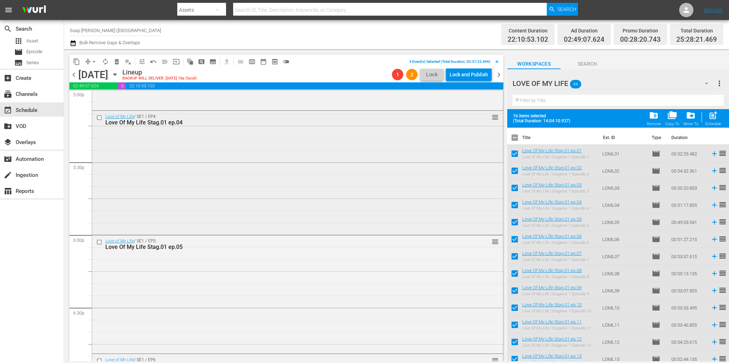
click at [98, 116] on input "checkbox" at bounding box center [100, 118] width 7 height 6
click at [97, 242] on input "checkbox" at bounding box center [100, 242] width 7 height 6
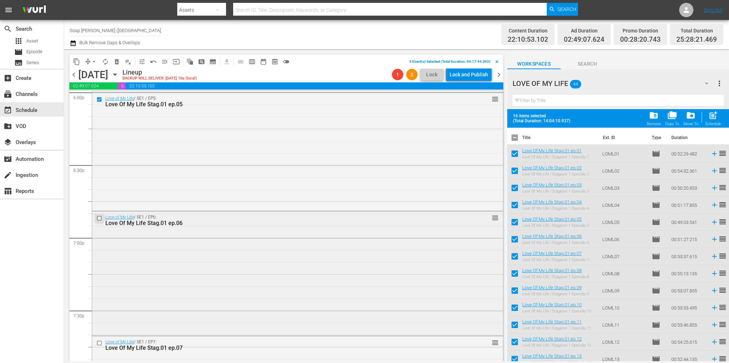
click at [98, 218] on input "checkbox" at bounding box center [100, 218] width 7 height 6
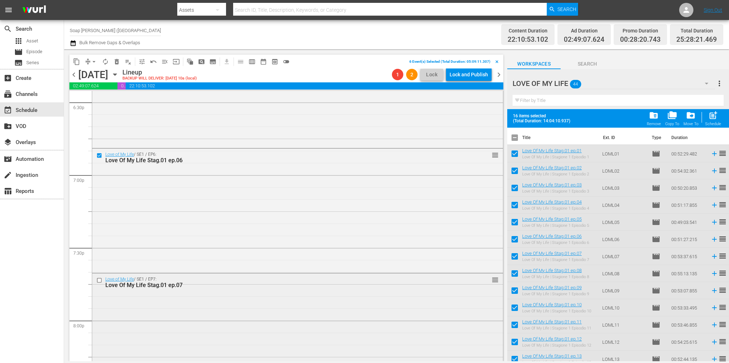
scroll to position [2756, 0]
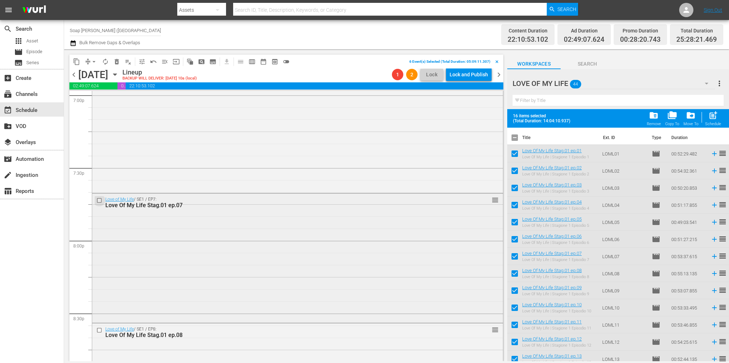
click at [98, 202] on input "checkbox" at bounding box center [100, 200] width 7 height 6
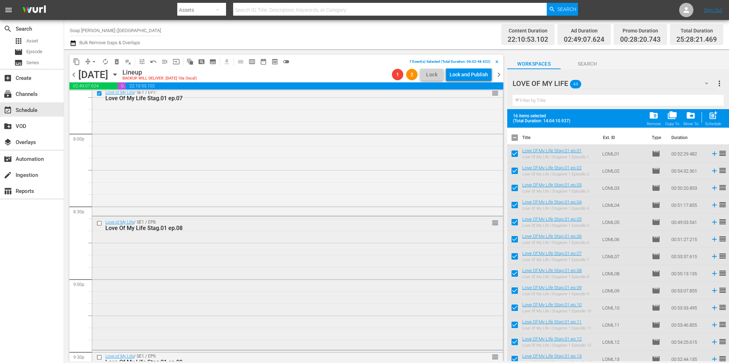
click at [100, 222] on input "checkbox" at bounding box center [100, 223] width 7 height 6
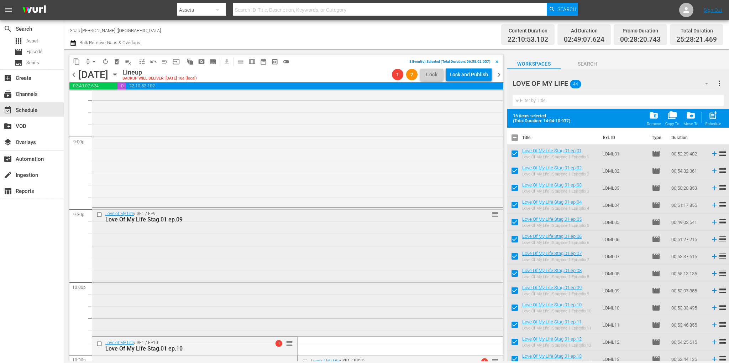
click at [98, 214] on input "checkbox" at bounding box center [100, 215] width 7 height 6
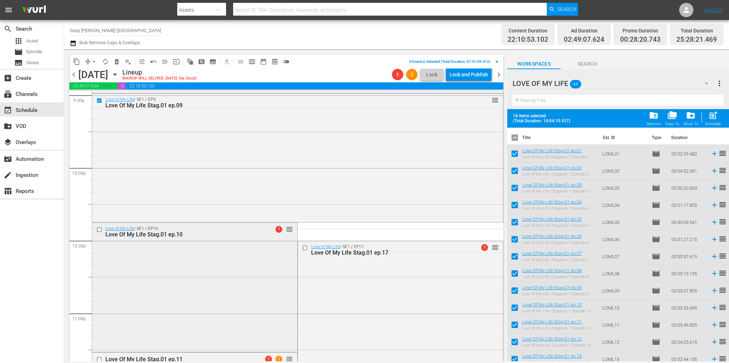
scroll to position [3148, 0]
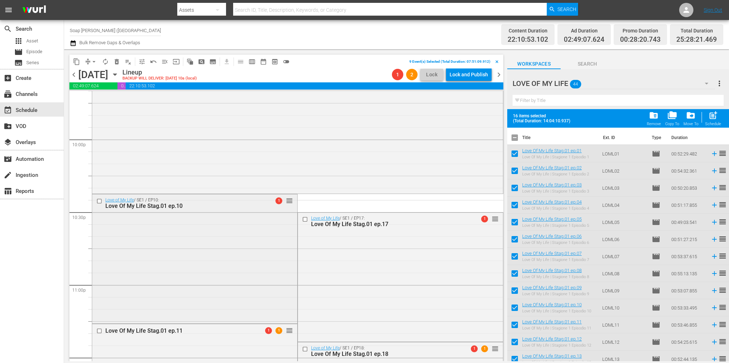
click at [99, 200] on input "checkbox" at bounding box center [100, 201] width 7 height 6
click at [101, 328] on input "checkbox" at bounding box center [100, 331] width 7 height 6
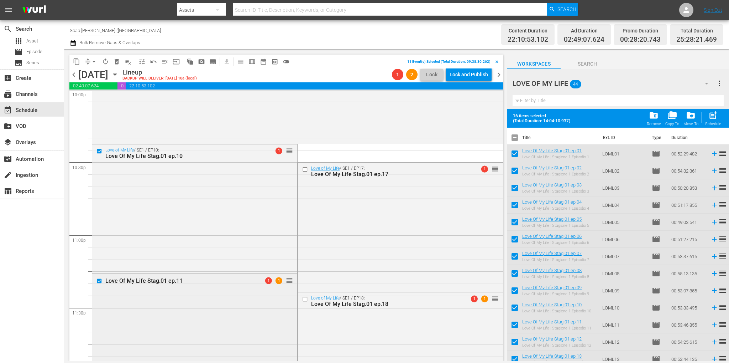
scroll to position [3255, 0]
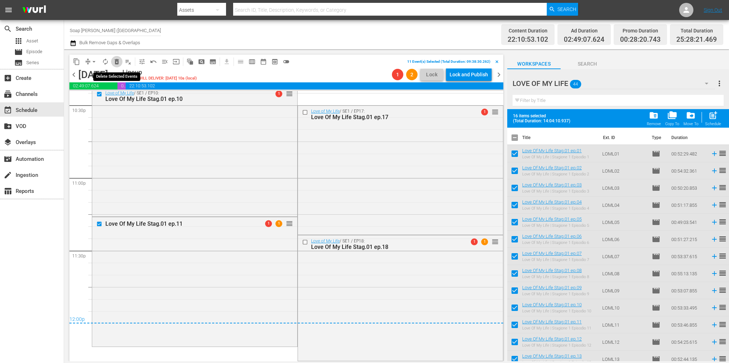
click at [118, 63] on span "delete_forever_outlined" at bounding box center [116, 61] width 7 height 7
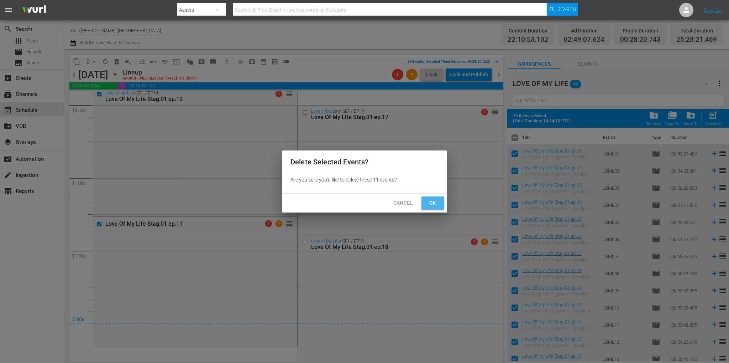
click at [433, 205] on span "Ok" at bounding box center [432, 202] width 11 height 9
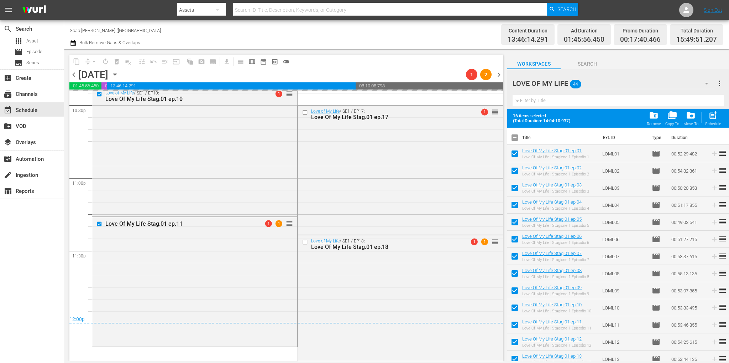
click at [514, 141] on input "checkbox" at bounding box center [514, 138] width 15 height 15
checkbox input "true"
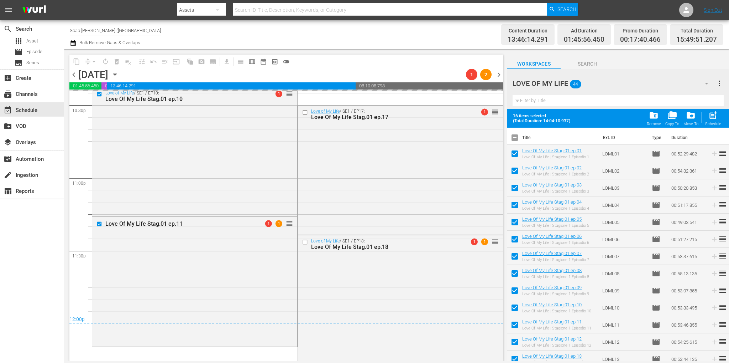
checkbox input "true"
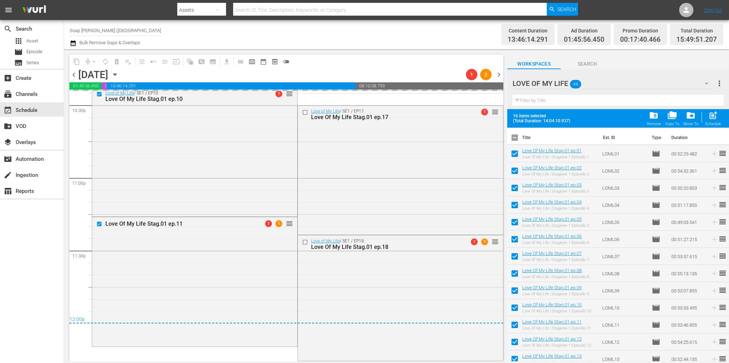
checkbox input "true"
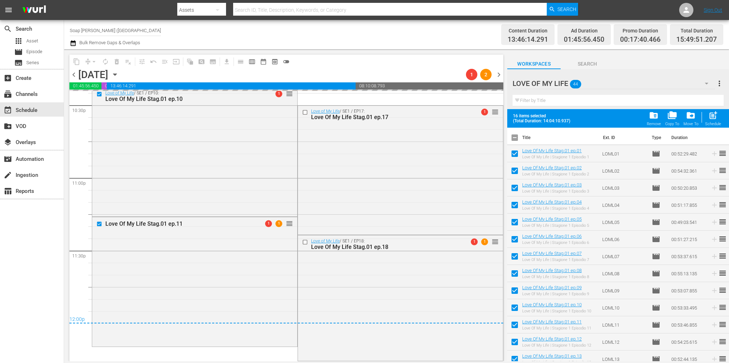
checkbox input "true"
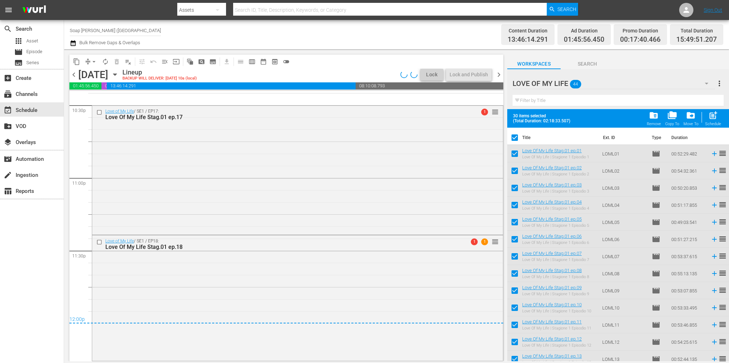
click at [514, 141] on input "checkbox" at bounding box center [514, 138] width 15 height 15
checkbox input "false"
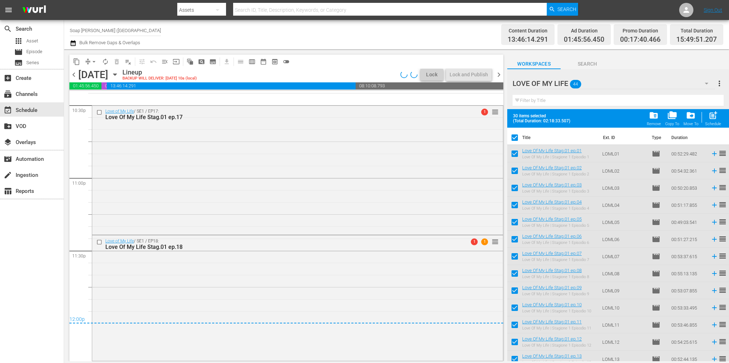
checkbox input "false"
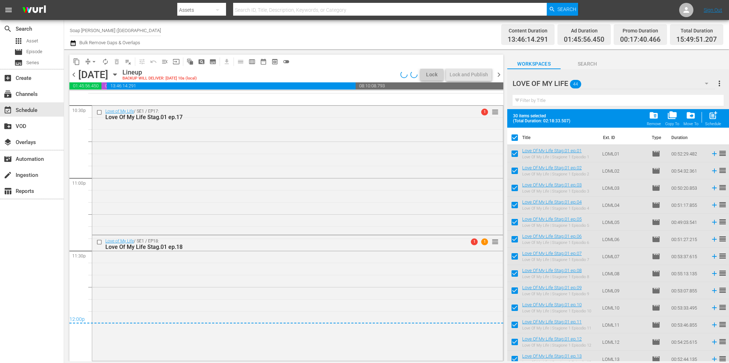
checkbox input "false"
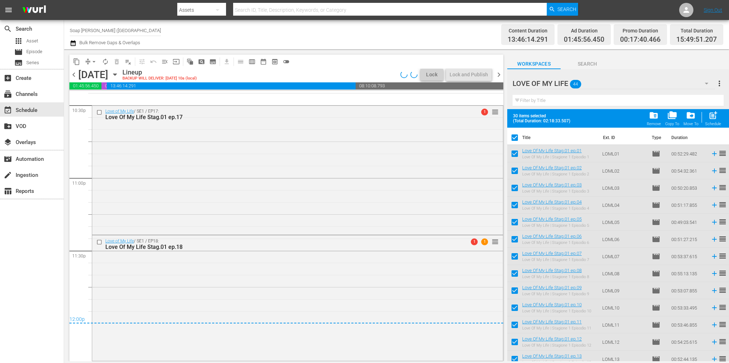
checkbox input "false"
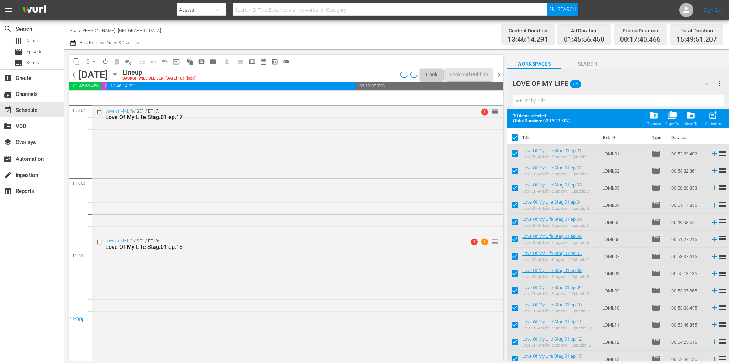
checkbox input "false"
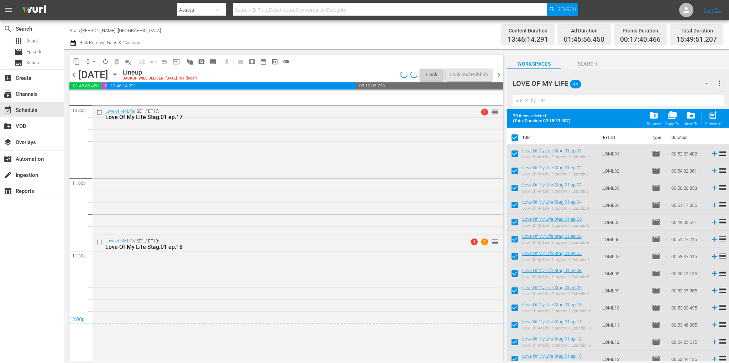
checkbox input "false"
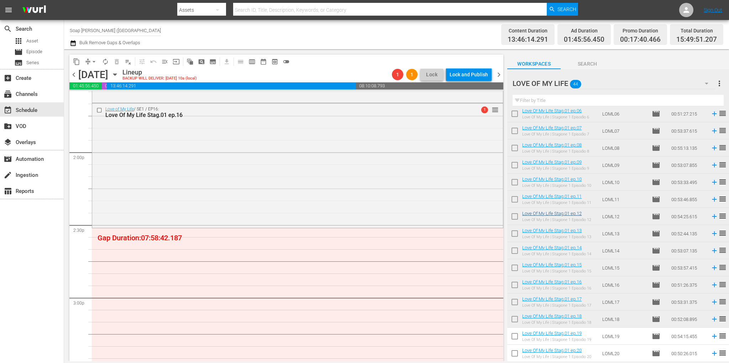
scroll to position [107, 0]
click at [510, 252] on input "checkbox" at bounding box center [514, 251] width 15 height 15
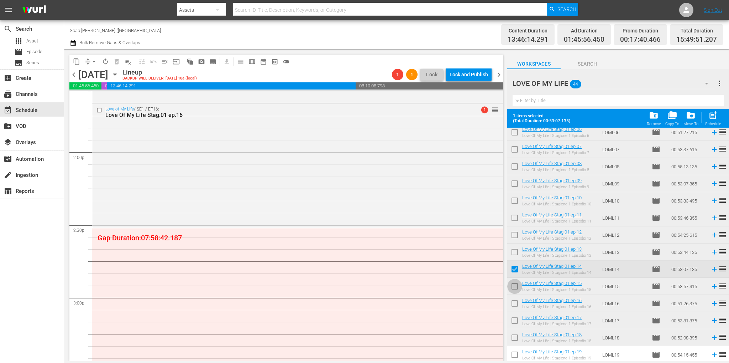
click at [519, 288] on input "checkbox" at bounding box center [514, 287] width 15 height 15
click at [516, 300] on input "checkbox" at bounding box center [514, 304] width 15 height 15
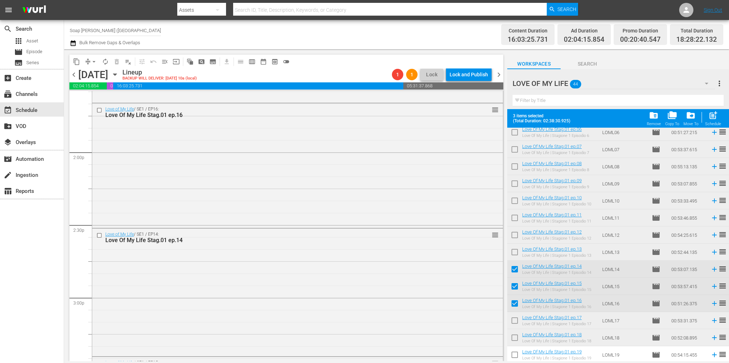
click at [92, 66] on button "arrow_drop_down" at bounding box center [93, 61] width 11 height 11
click at [114, 96] on li "Align to End of Previous Day" at bounding box center [94, 100] width 75 height 12
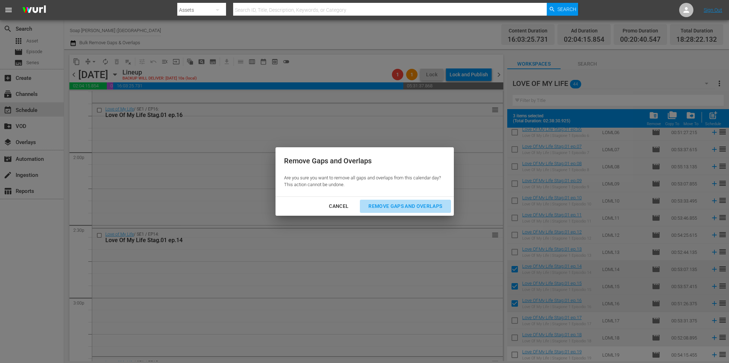
click at [396, 201] on button "Remove Gaps and Overlaps" at bounding box center [405, 205] width 91 height 13
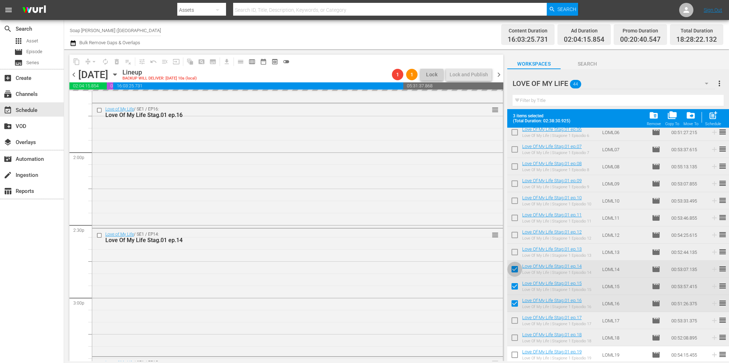
click at [513, 267] on input "checkbox" at bounding box center [514, 270] width 15 height 15
click at [516, 284] on input "checkbox" at bounding box center [514, 287] width 15 height 15
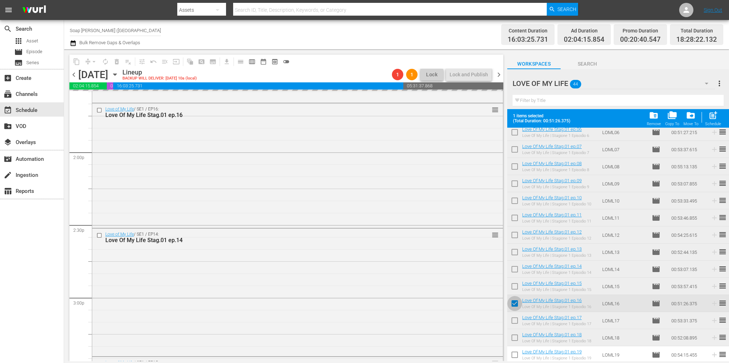
click at [517, 304] on input "checkbox" at bounding box center [514, 304] width 15 height 15
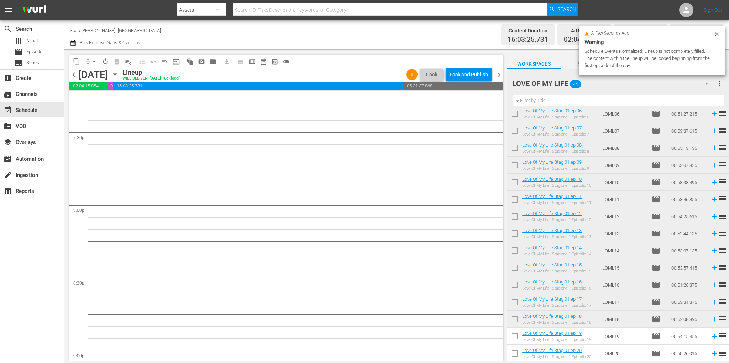
scroll to position [2650, 0]
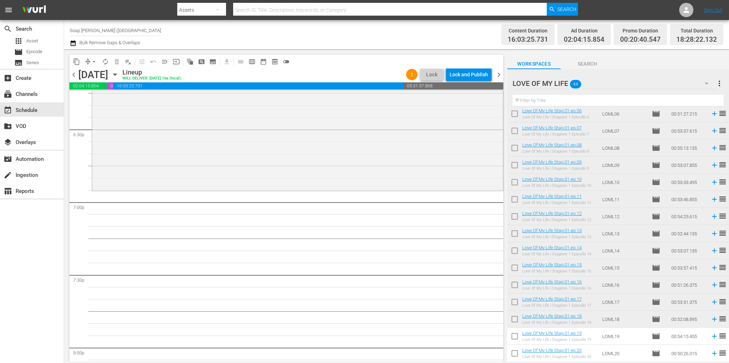
click at [516, 339] on input "checkbox" at bounding box center [514, 337] width 15 height 15
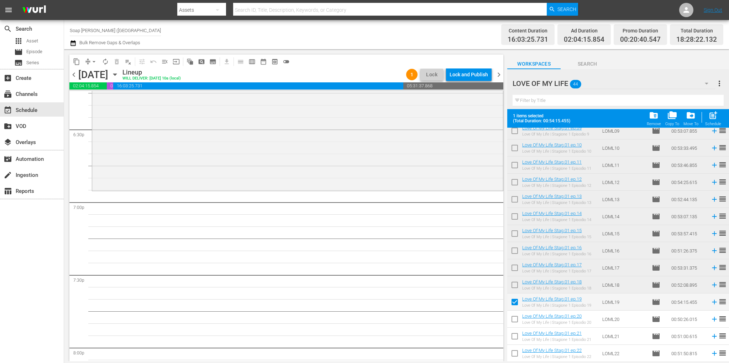
scroll to position [214, 0]
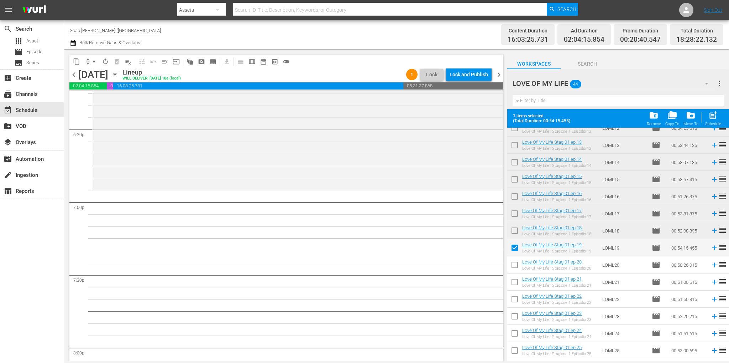
click at [516, 267] on input "checkbox" at bounding box center [514, 266] width 15 height 15
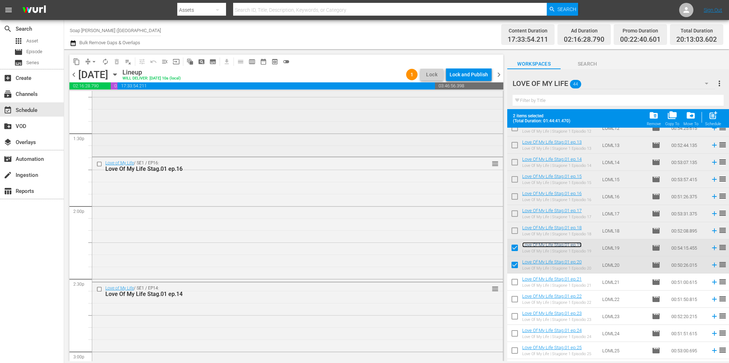
scroll to position [1937, 0]
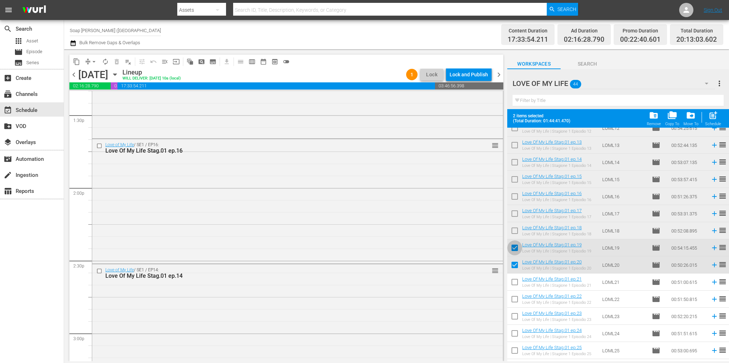
drag, startPoint x: 511, startPoint y: 245, endPoint x: 514, endPoint y: 264, distance: 19.4
click at [511, 245] on input "checkbox" at bounding box center [514, 248] width 15 height 15
click at [514, 265] on input "checkbox" at bounding box center [514, 266] width 15 height 15
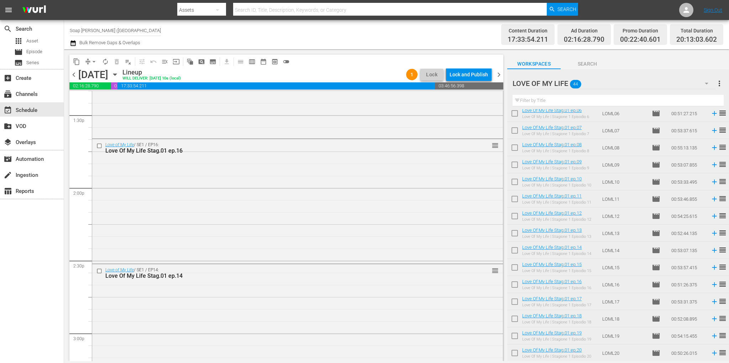
scroll to position [142, 0]
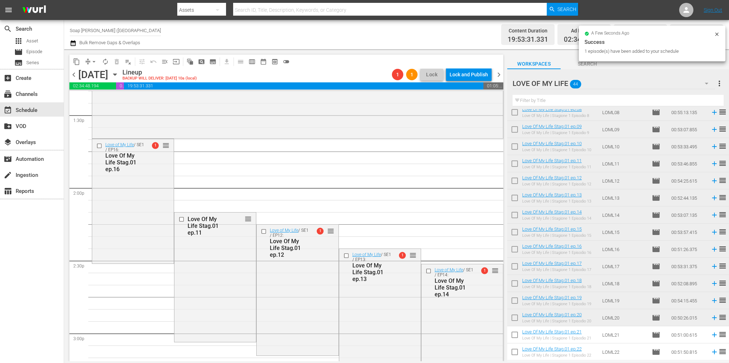
click at [92, 62] on span "arrow_drop_down" at bounding box center [93, 61] width 7 height 7
click at [101, 95] on li "Align to End of Previous Day" at bounding box center [94, 100] width 75 height 12
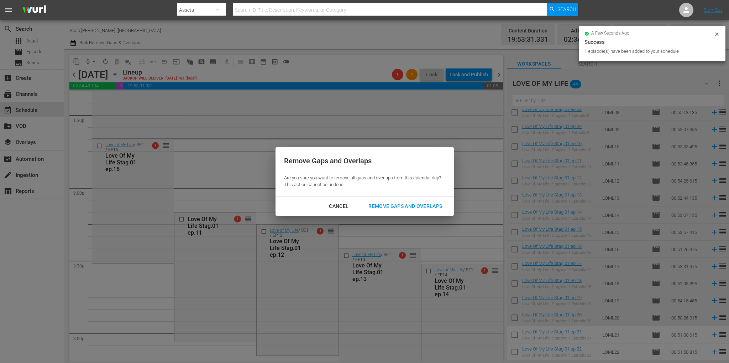
click at [390, 207] on div "Remove Gaps and Overlaps" at bounding box center [405, 206] width 85 height 9
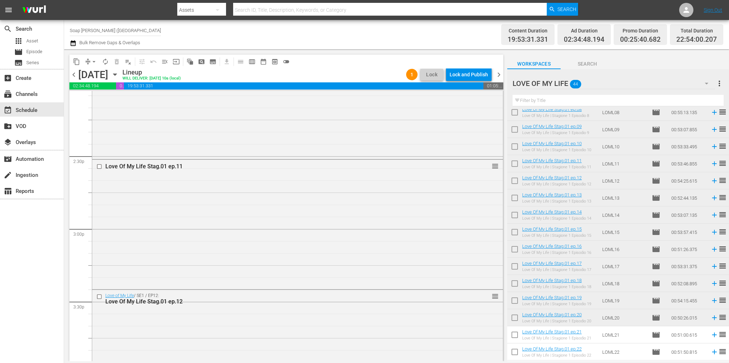
scroll to position [1935, 0]
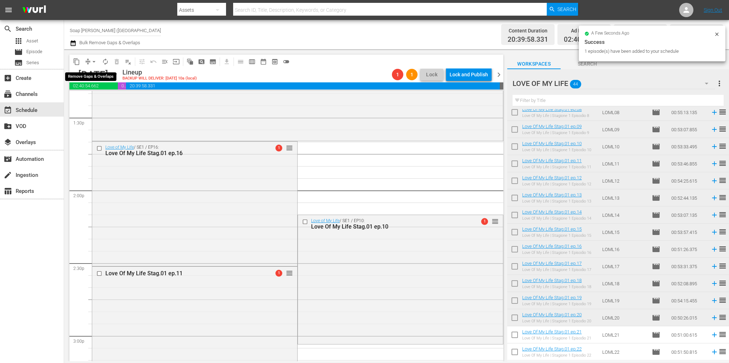
click at [96, 61] on span "arrow_drop_down" at bounding box center [93, 61] width 7 height 7
click at [119, 98] on li "Align to End of Previous Day" at bounding box center [94, 100] width 75 height 12
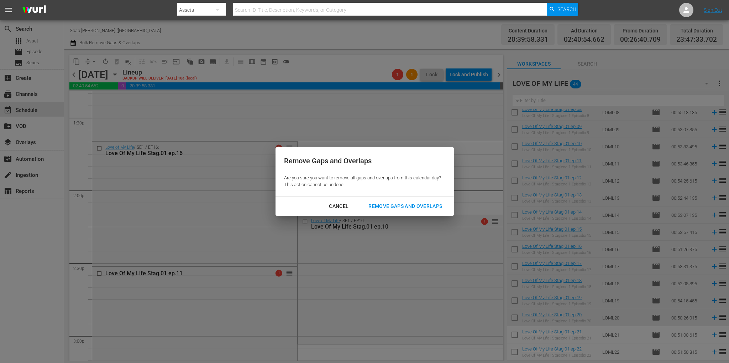
click at [402, 203] on div "Remove Gaps and Overlaps" at bounding box center [405, 206] width 85 height 9
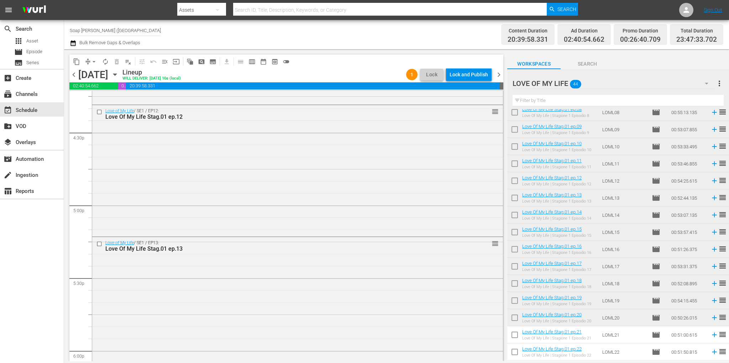
scroll to position [3253, 0]
